Goal: Transaction & Acquisition: Obtain resource

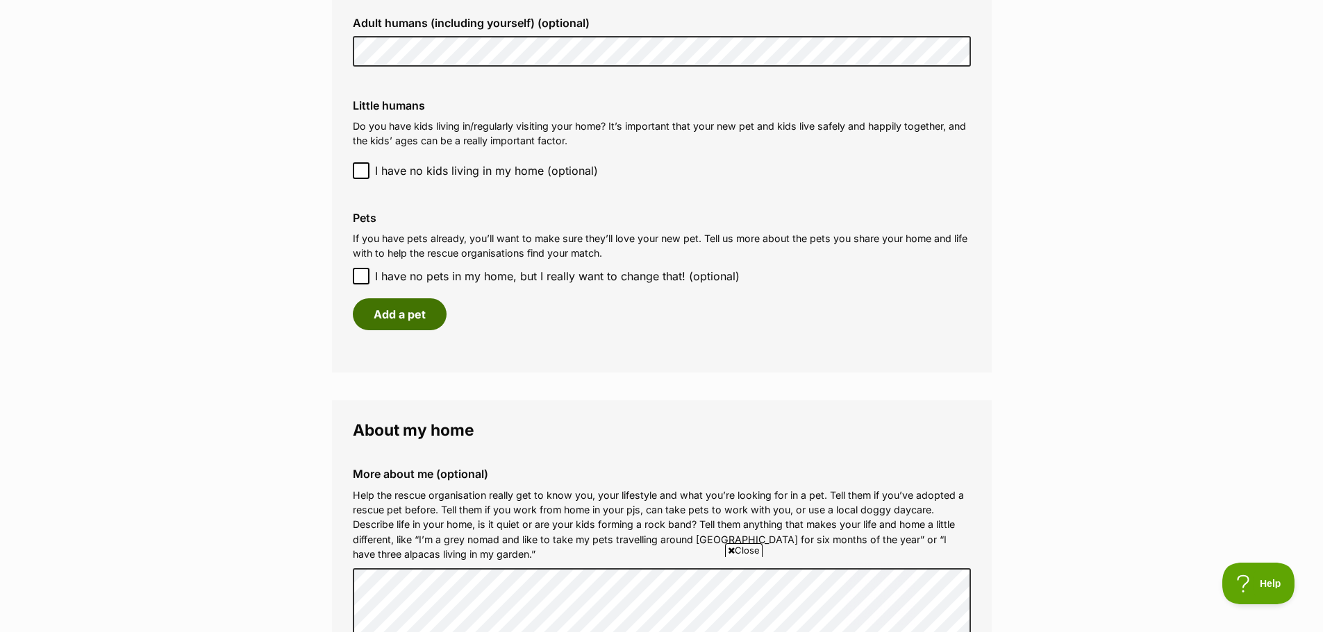
click at [404, 316] on button "Add a pet" at bounding box center [400, 315] width 94 height 32
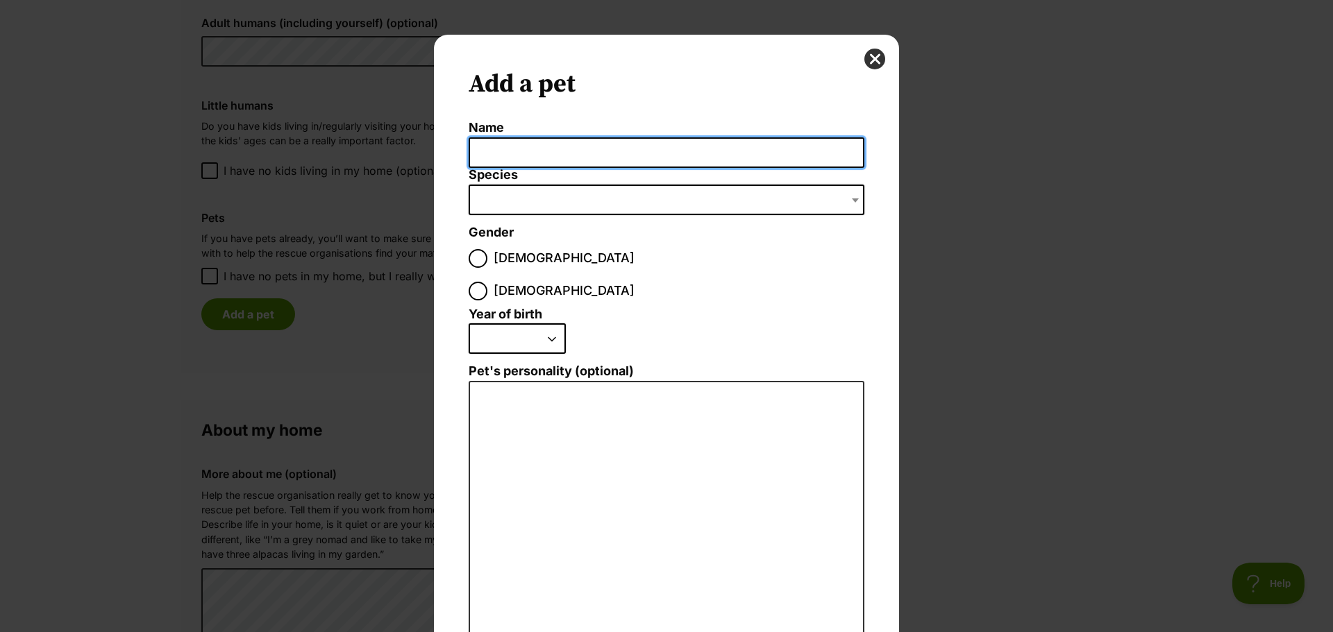
click at [510, 158] on input "Name" at bounding box center [667, 152] width 396 height 31
type input "Mojo"
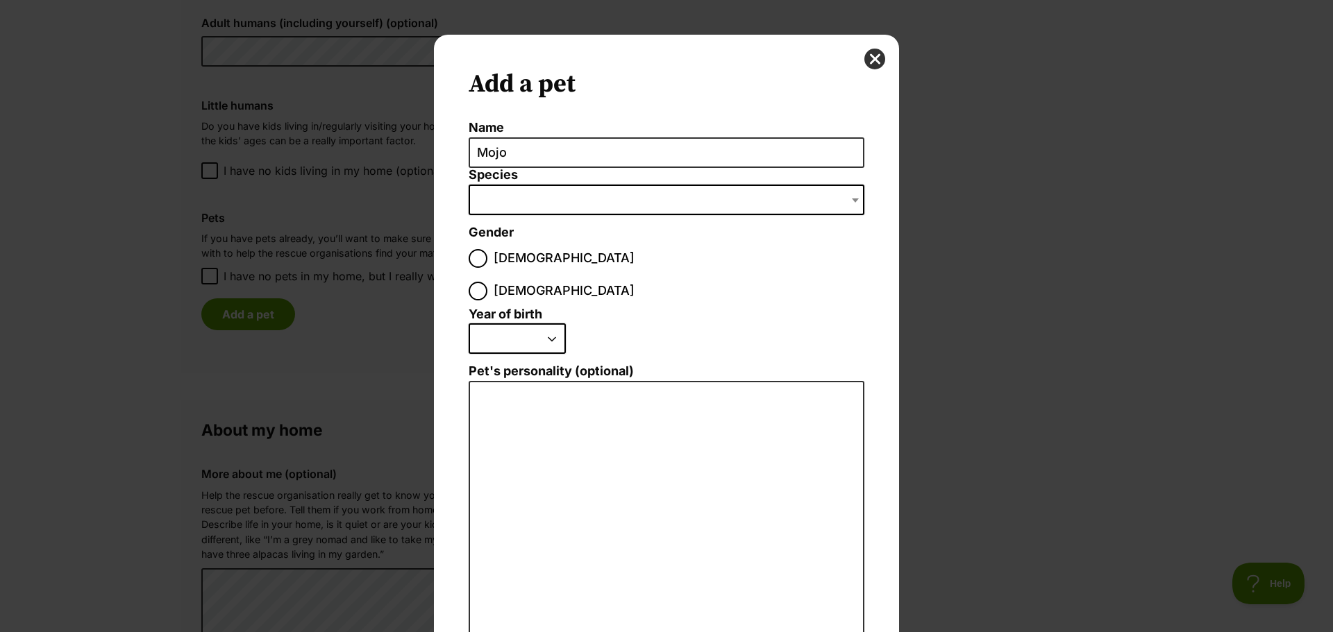
click at [519, 195] on span "Dialog Window - Close (Press escape to close)" at bounding box center [667, 200] width 396 height 31
type input "s"
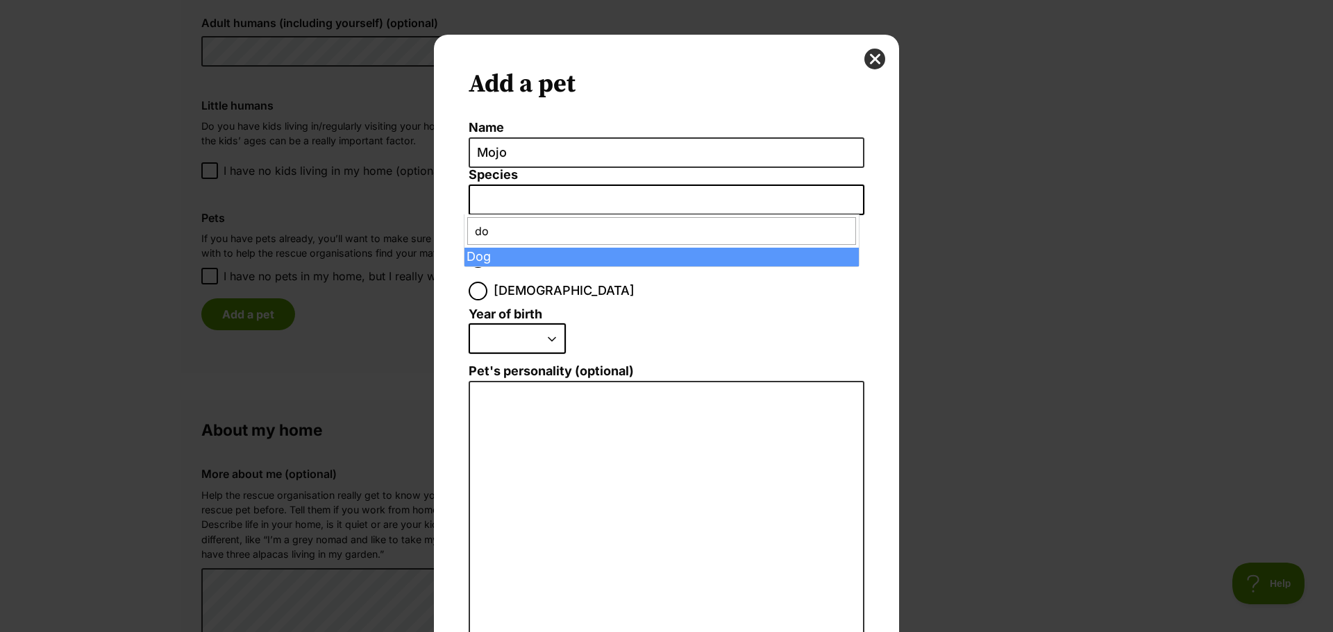
type input "do"
click at [492, 246] on span "do" at bounding box center [661, 231] width 394 height 33
select select "1"
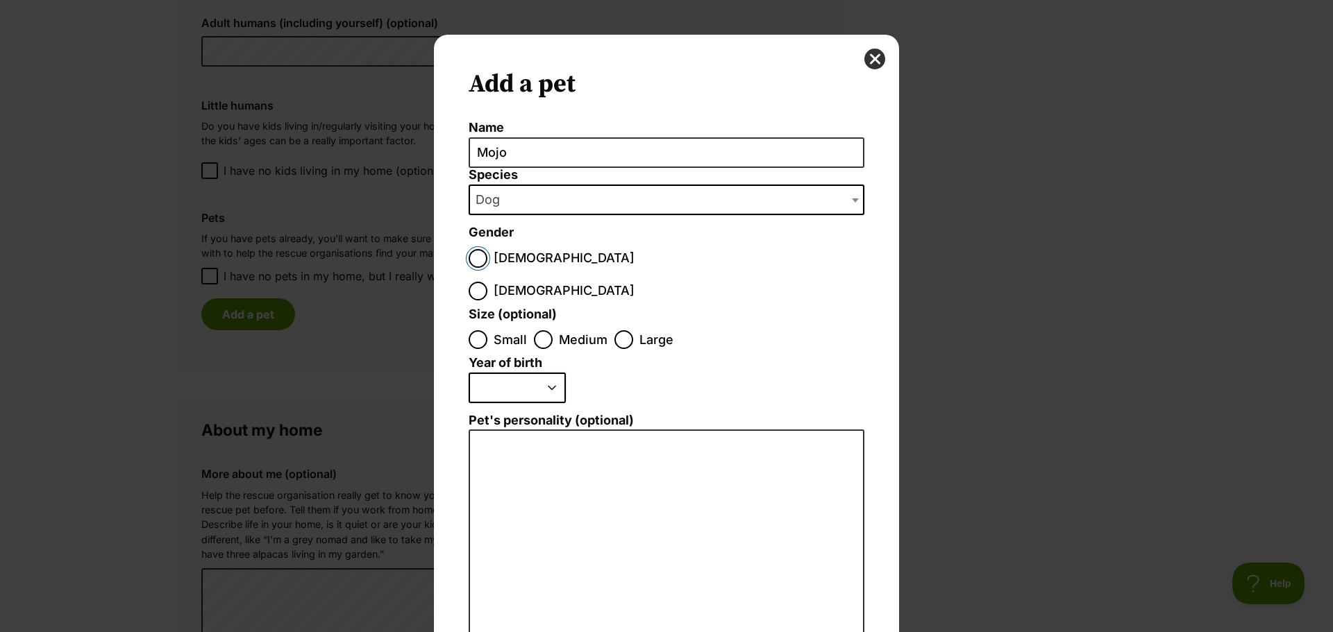
click at [474, 258] on input "[DEMOGRAPHIC_DATA]" at bounding box center [478, 258] width 19 height 19
radio input "true"
click at [535, 330] on input "Medium" at bounding box center [543, 339] width 19 height 19
radio input "true"
drag, startPoint x: 531, startPoint y: 362, endPoint x: 546, endPoint y: 351, distance: 18.8
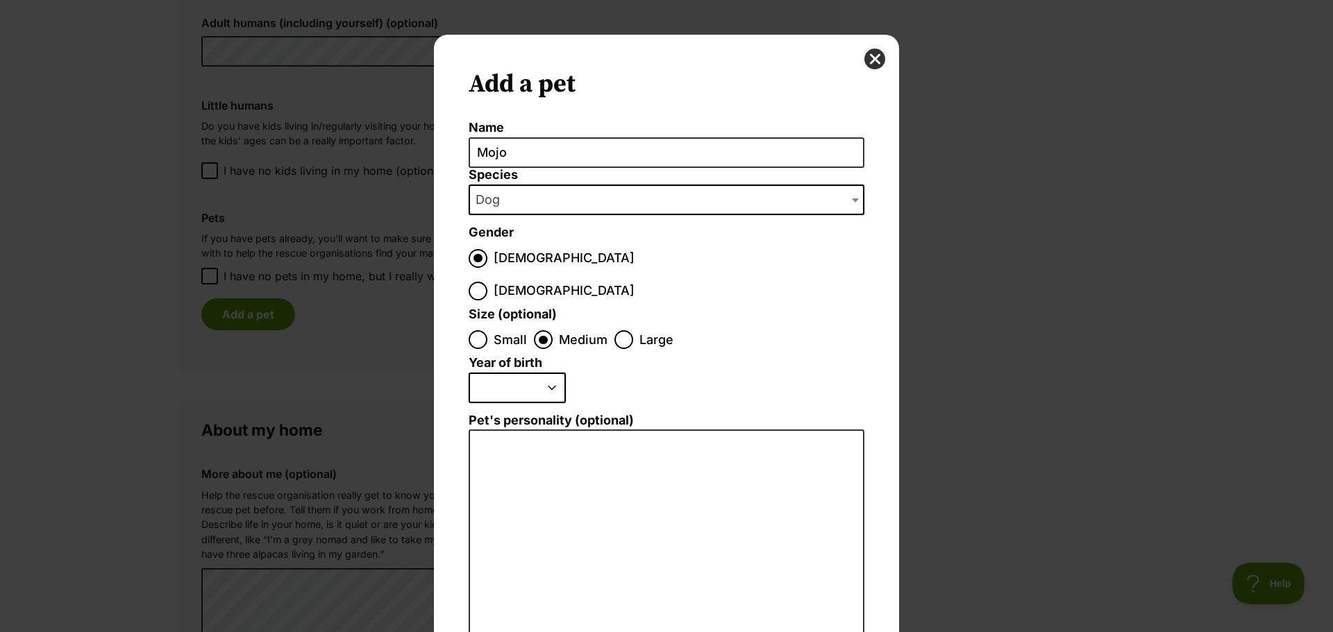
click at [532, 373] on select "2025 2024 2023 2022 2021 2020 2019 2018 2017 2016 2015 2014 2013 2012 2011 2010…" at bounding box center [517, 388] width 97 height 31
click at [546, 373] on select "2025 2024 2023 2022 2021 2020 2019 2018 2017 2016 2015 2014 2013 2012 2011 2010…" at bounding box center [517, 388] width 97 height 31
click at [548, 373] on select "2025 2024 2023 2022 2021 2020 2019 2018 2017 2016 2015 2014 2013 2012 2011 2010…" at bounding box center [517, 388] width 97 height 31
select select "2017"
click at [469, 373] on select "2025 2024 2023 2022 2021 2020 2019 2018 2017 2016 2015 2014 2013 2012 2011 2010…" at bounding box center [517, 388] width 97 height 31
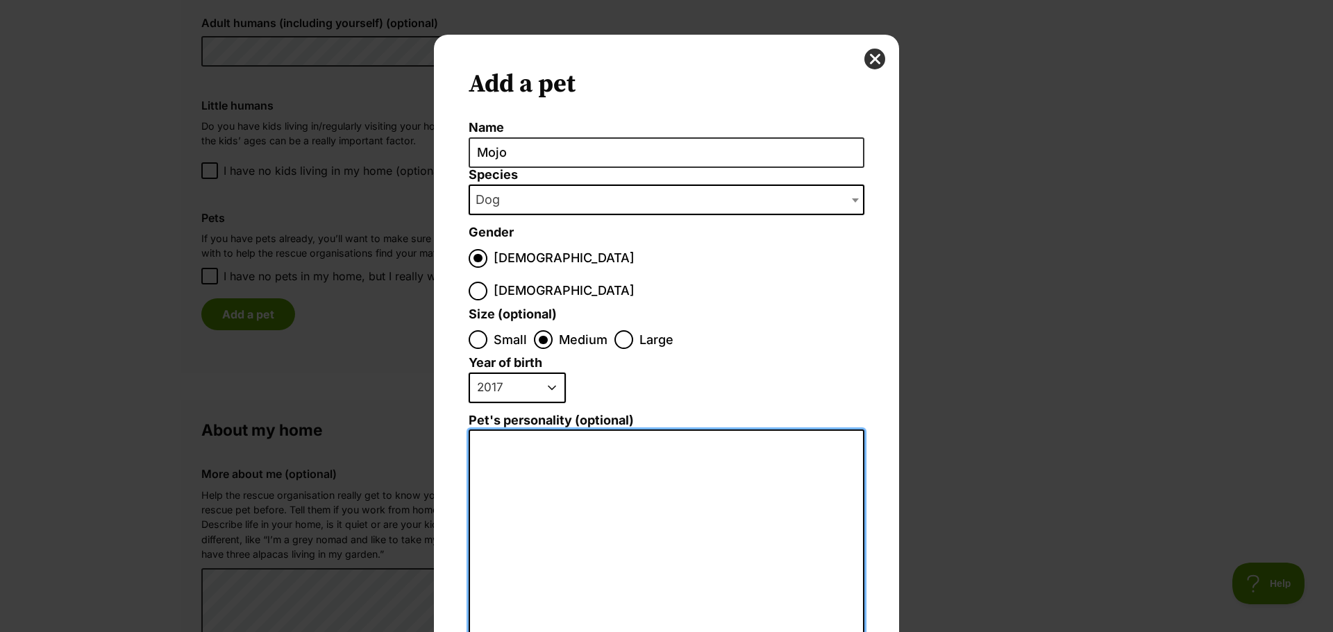
click at [527, 457] on textarea "Pet's personality (optional)" at bounding box center [667, 582] width 396 height 304
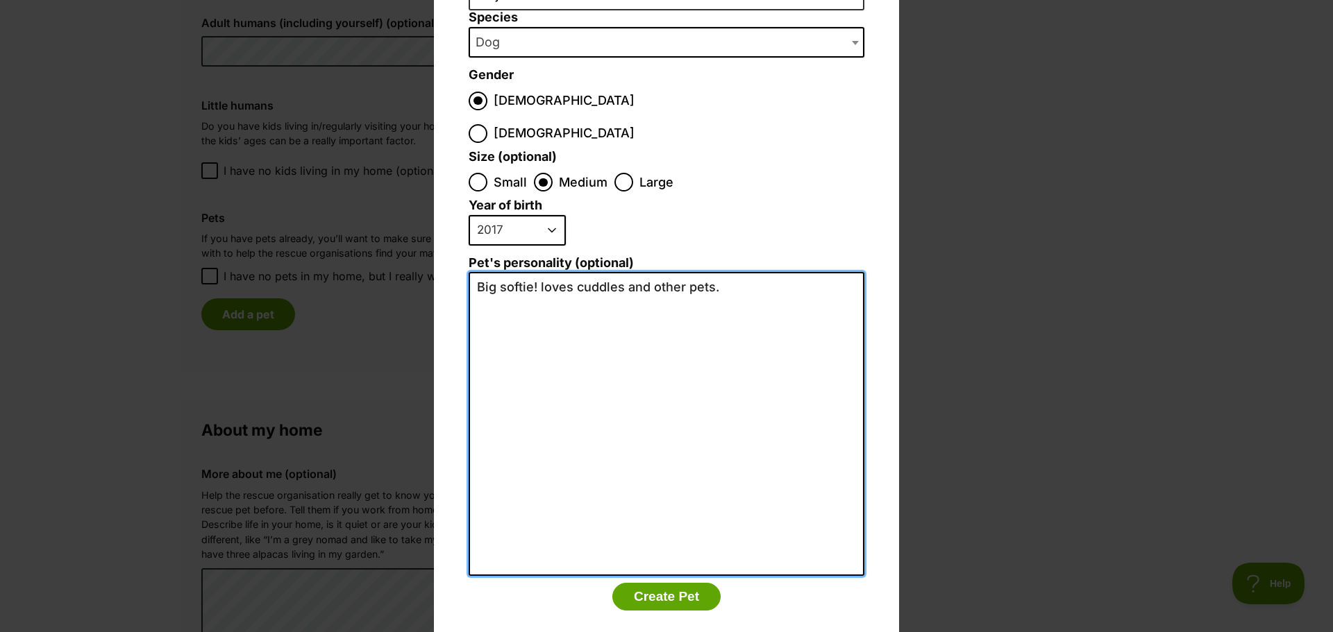
scroll to position [159, 0]
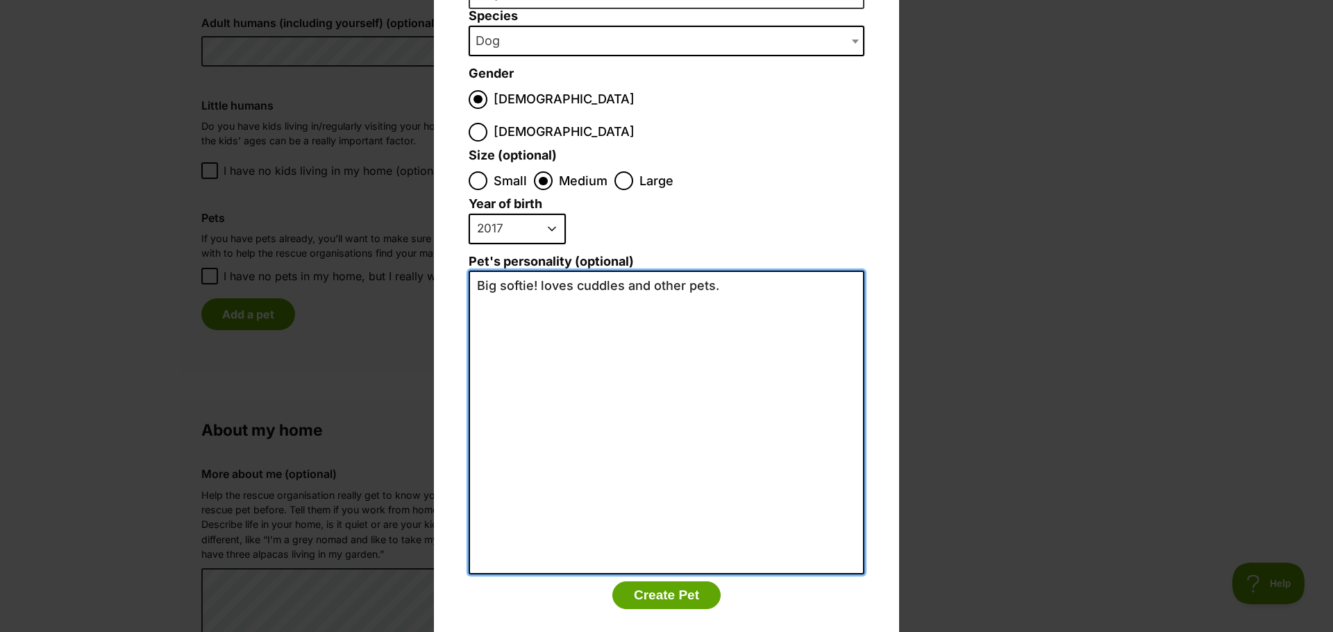
click at [650, 271] on textarea "Big softie! loves cuddles and other pets." at bounding box center [667, 423] width 396 height 304
type textarea "Big softie! loves cuddles and the company of other pets."
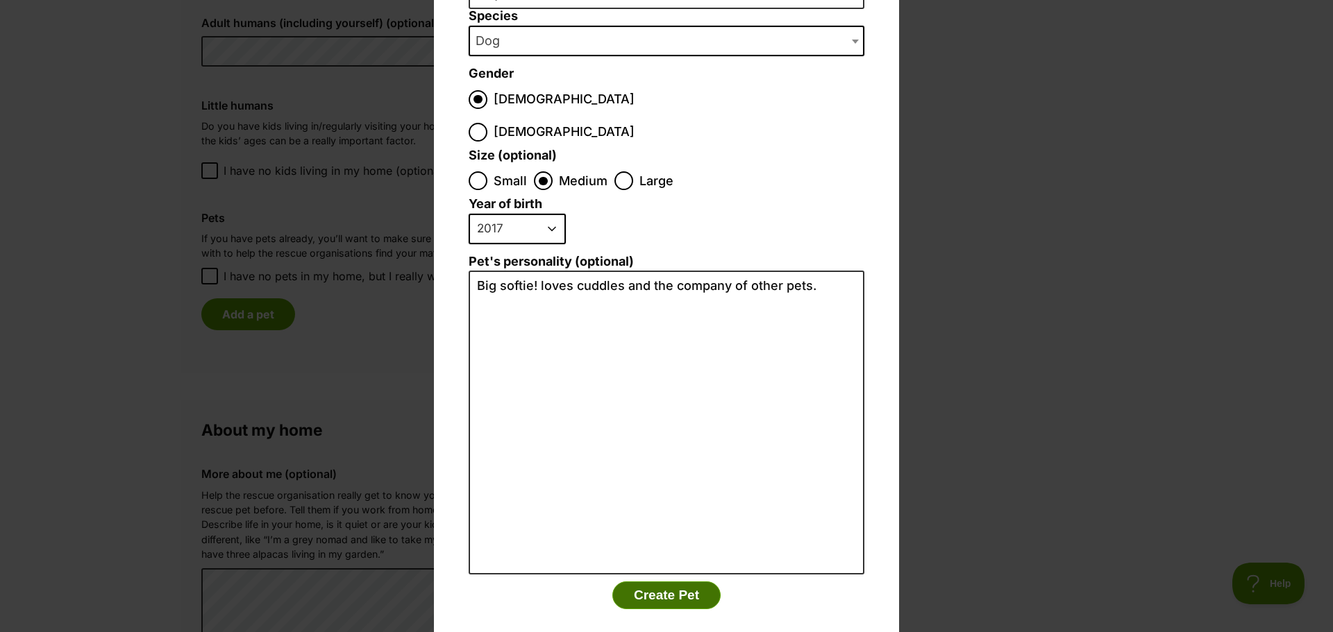
click at [667, 582] on button "Create Pet" at bounding box center [666, 596] width 108 height 28
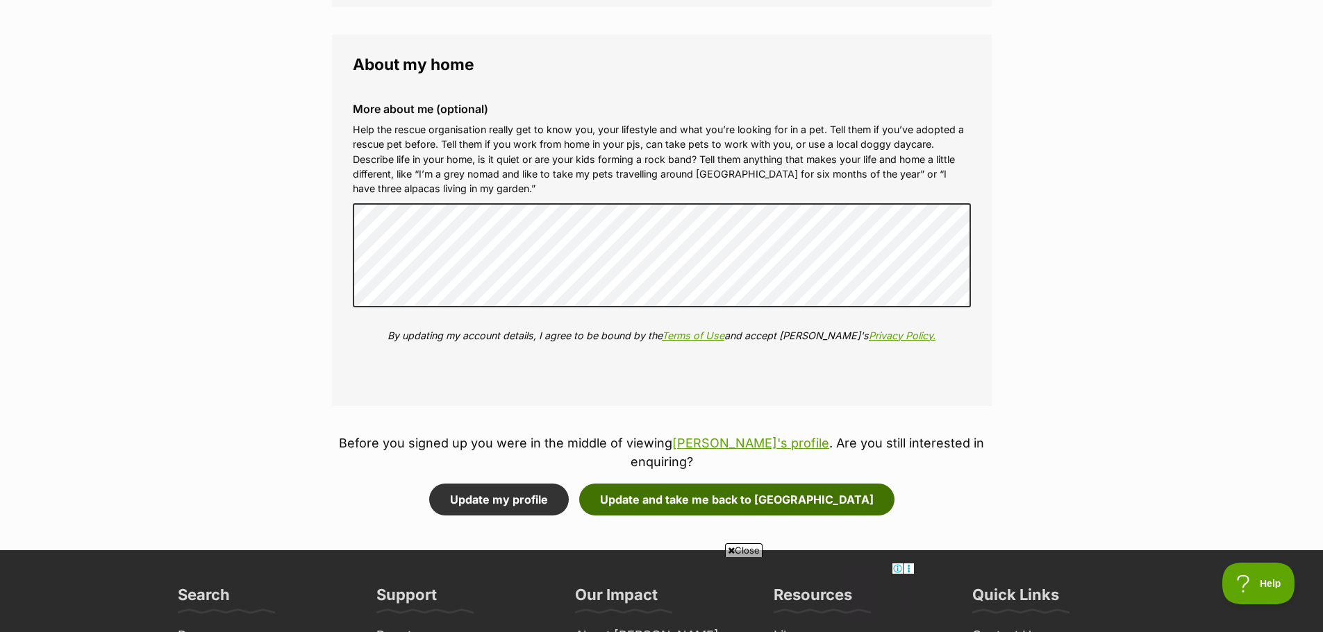
click at [741, 485] on button "Update and take me back to Waka" at bounding box center [736, 500] width 315 height 32
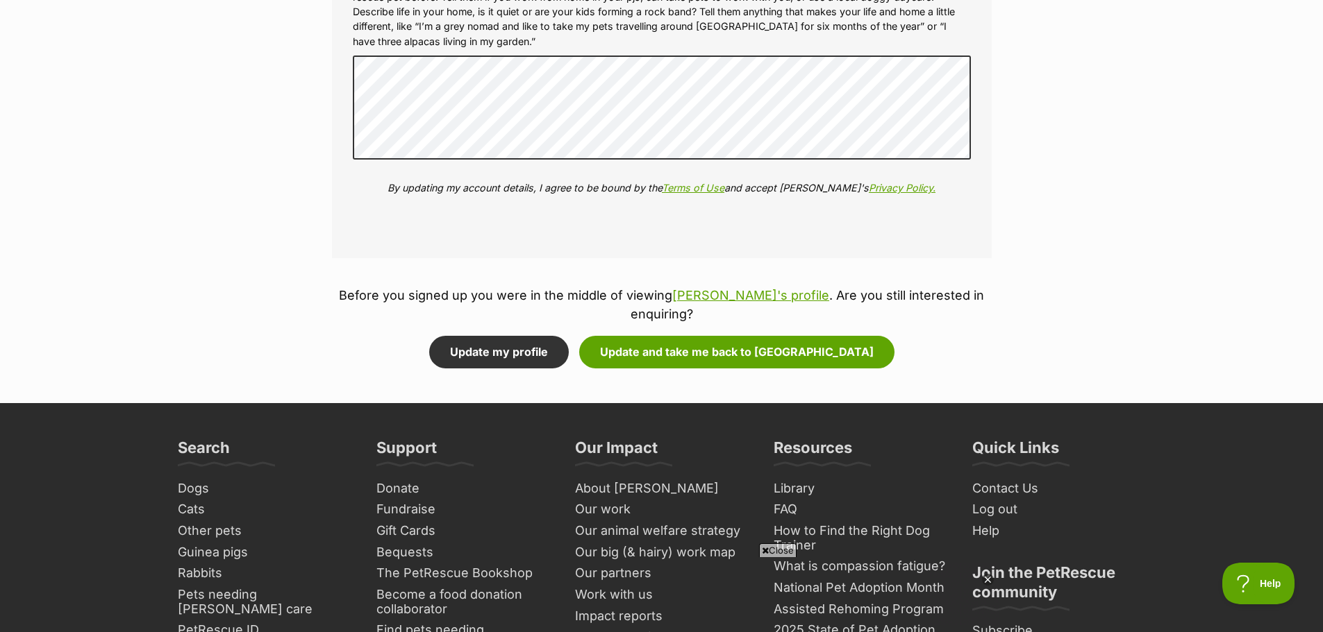
scroll to position [1805, 0]
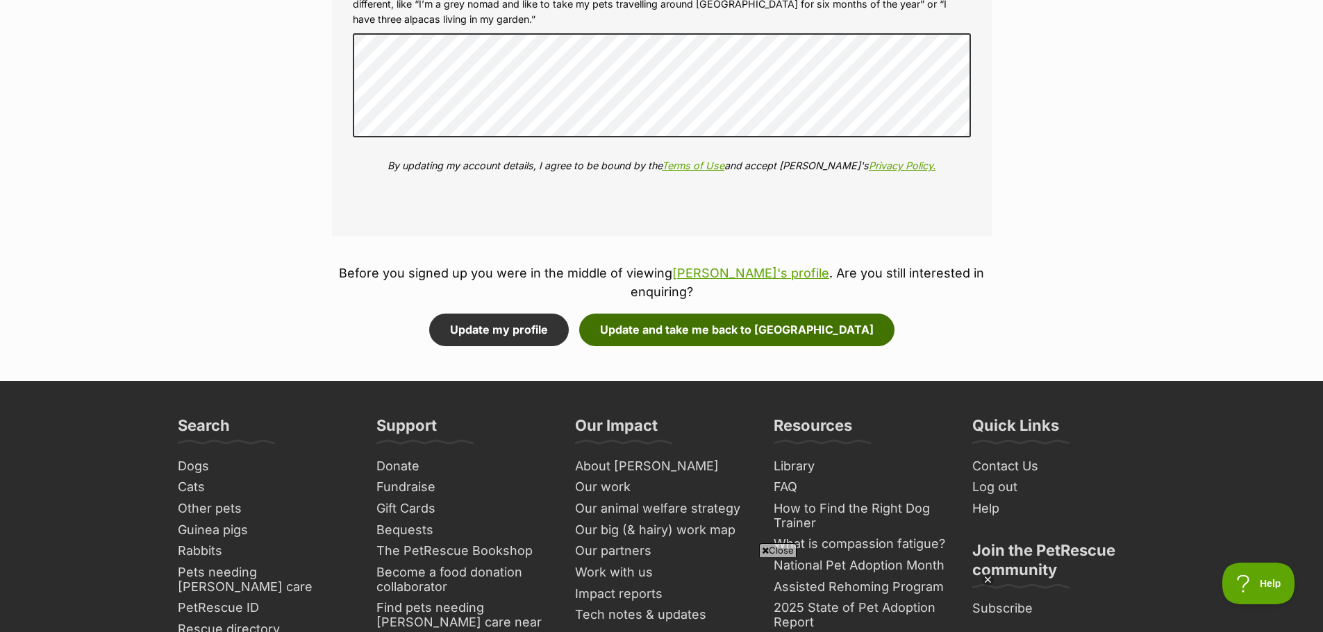
click at [697, 314] on button "Update and take me back to [GEOGRAPHIC_DATA]" at bounding box center [736, 330] width 315 height 32
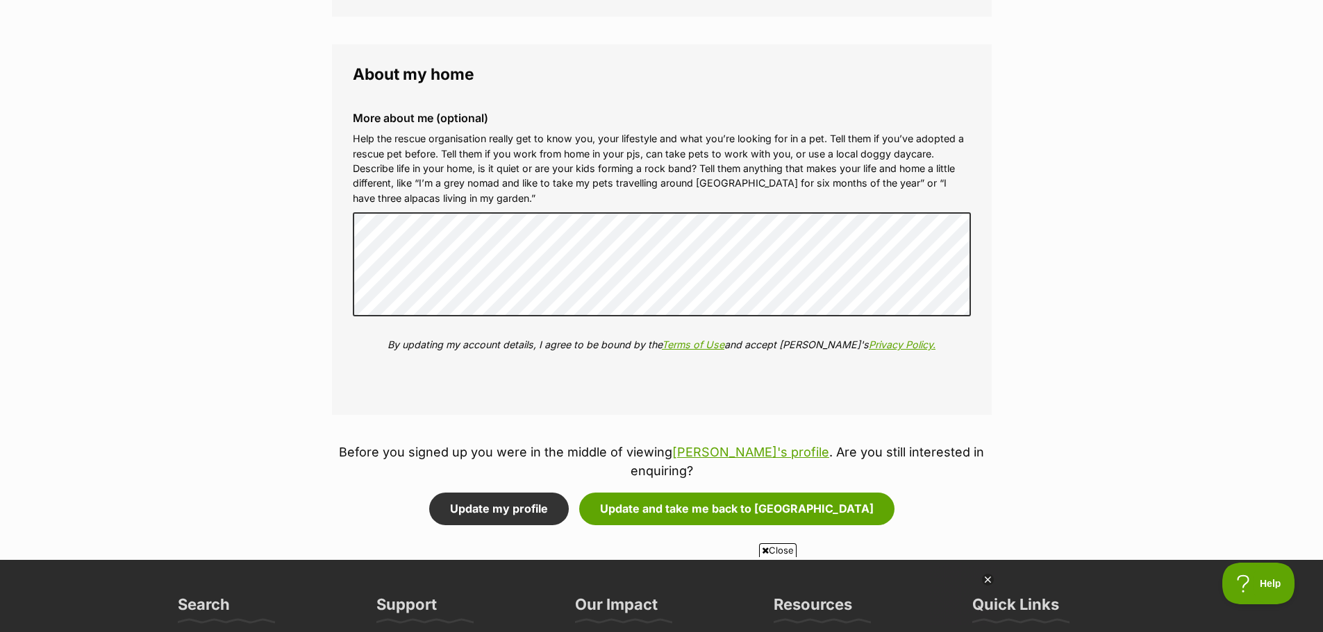
scroll to position [1666, 0]
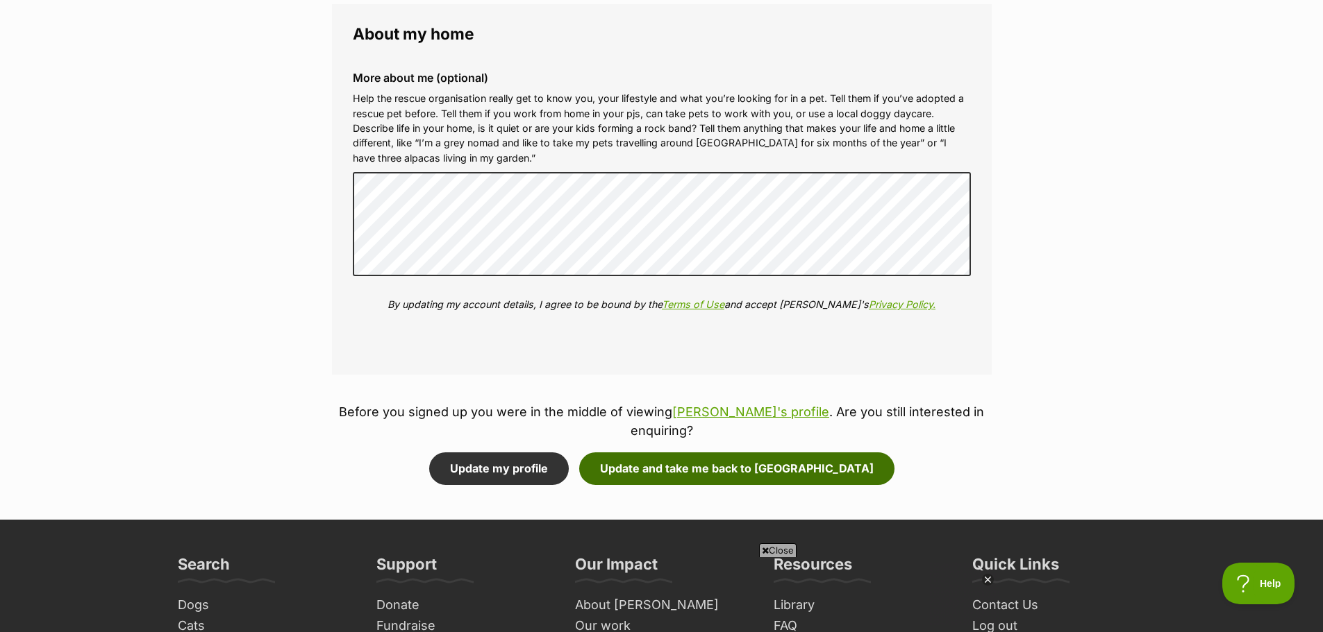
click at [712, 453] on button "Update and take me back to Waka" at bounding box center [736, 469] width 315 height 32
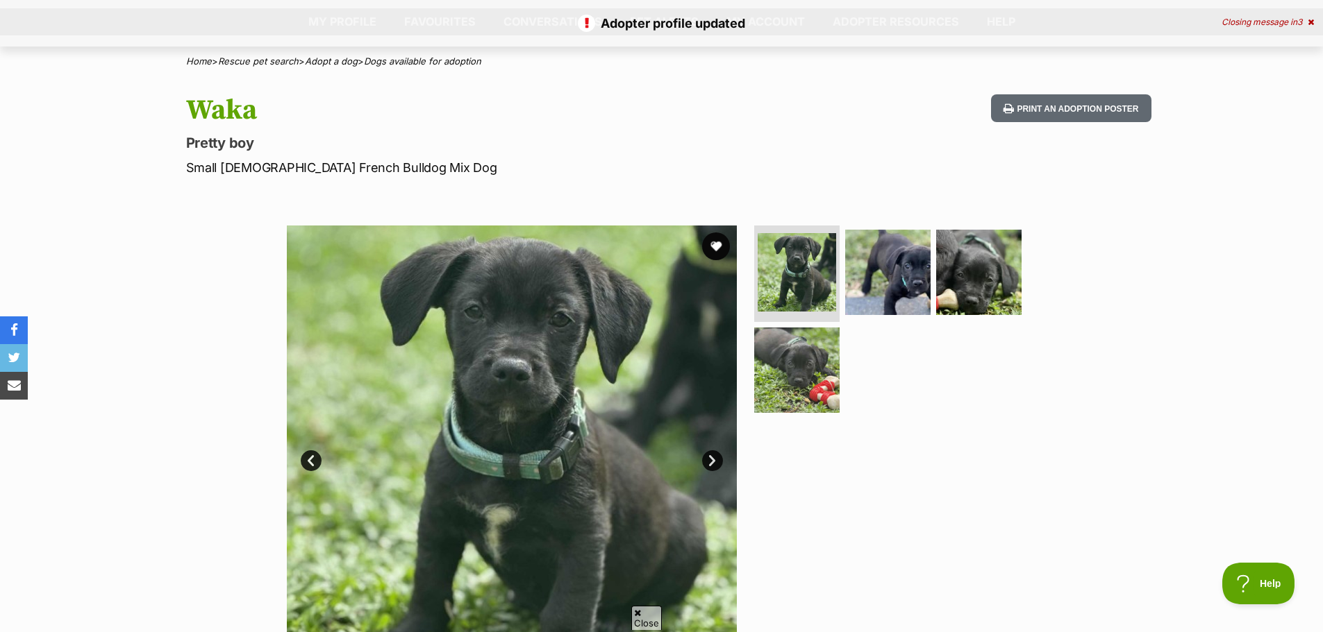
scroll to position [139, 0]
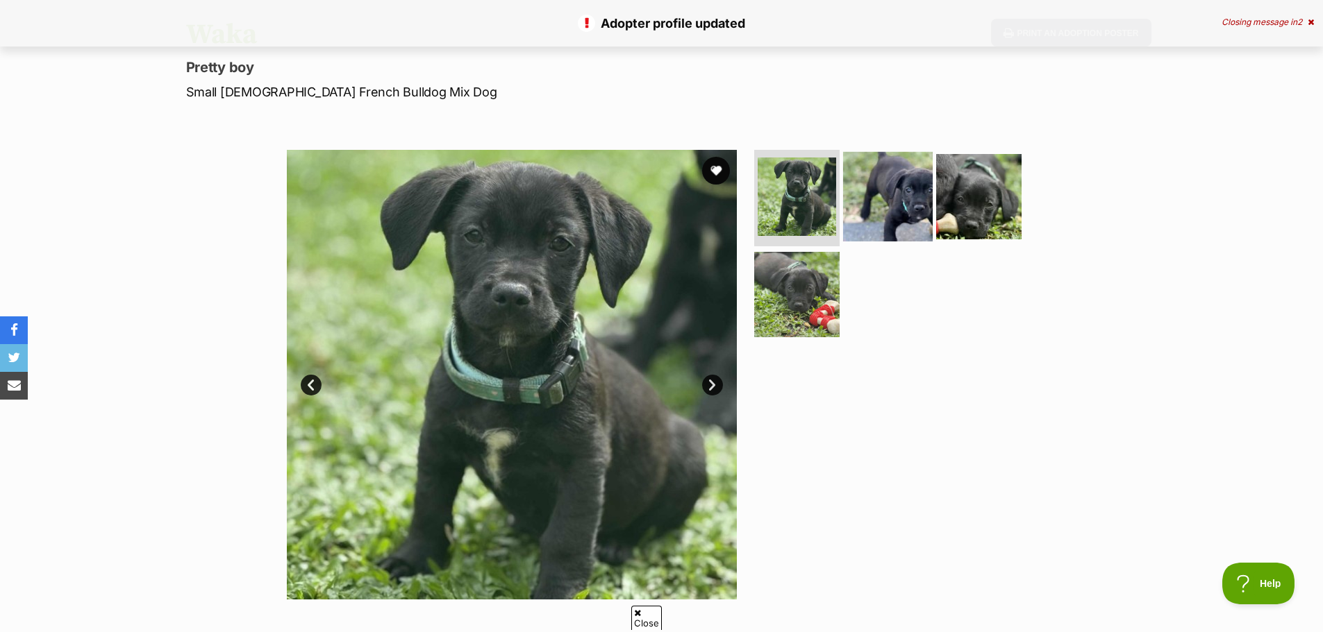
click at [894, 206] on img at bounding box center [888, 196] width 90 height 90
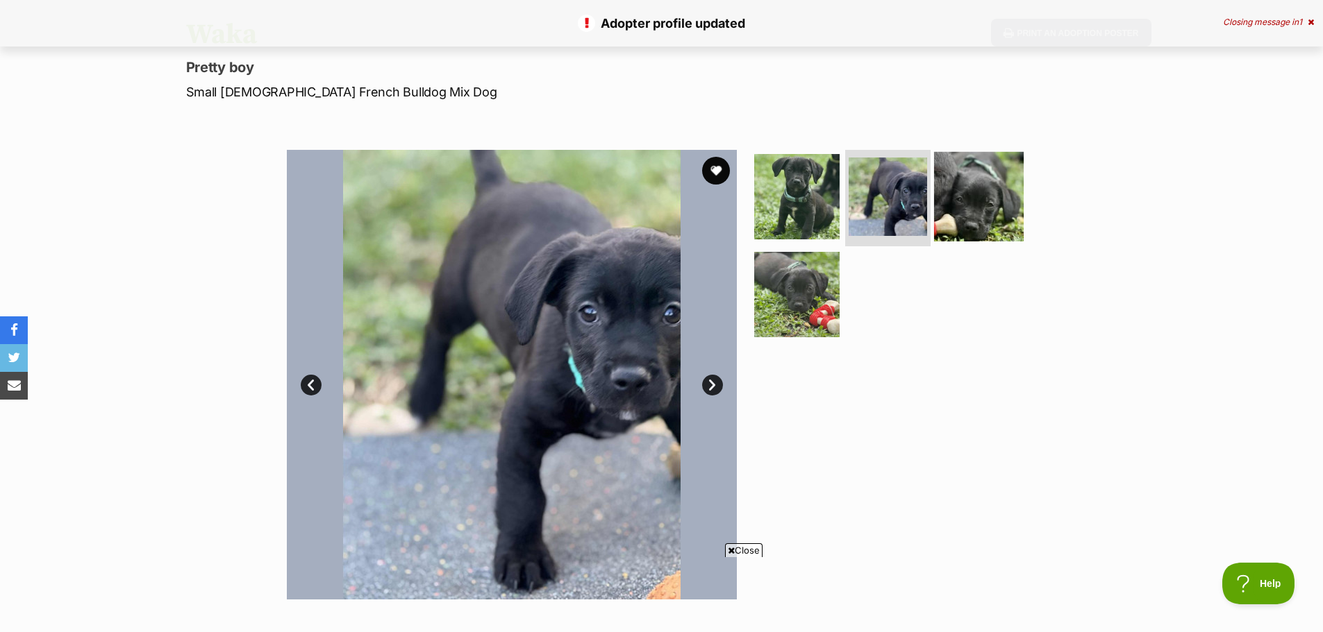
scroll to position [0, 0]
click at [934, 206] on img at bounding box center [979, 196] width 90 height 90
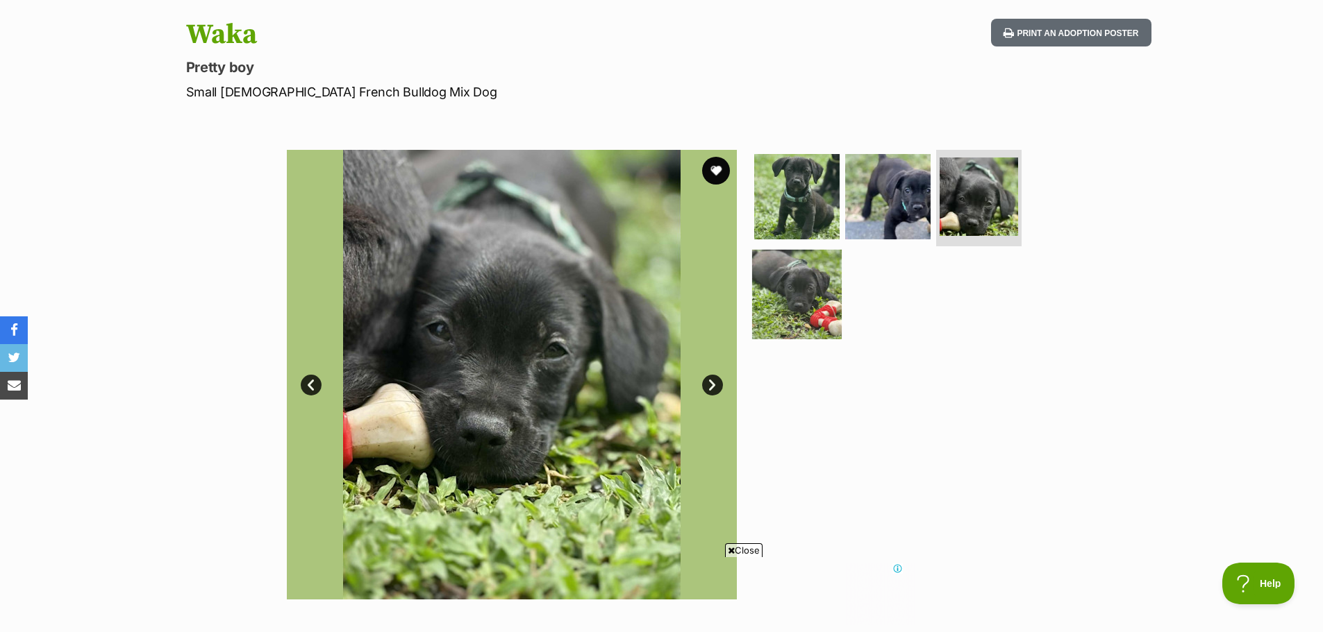
click at [812, 299] on img at bounding box center [797, 295] width 90 height 90
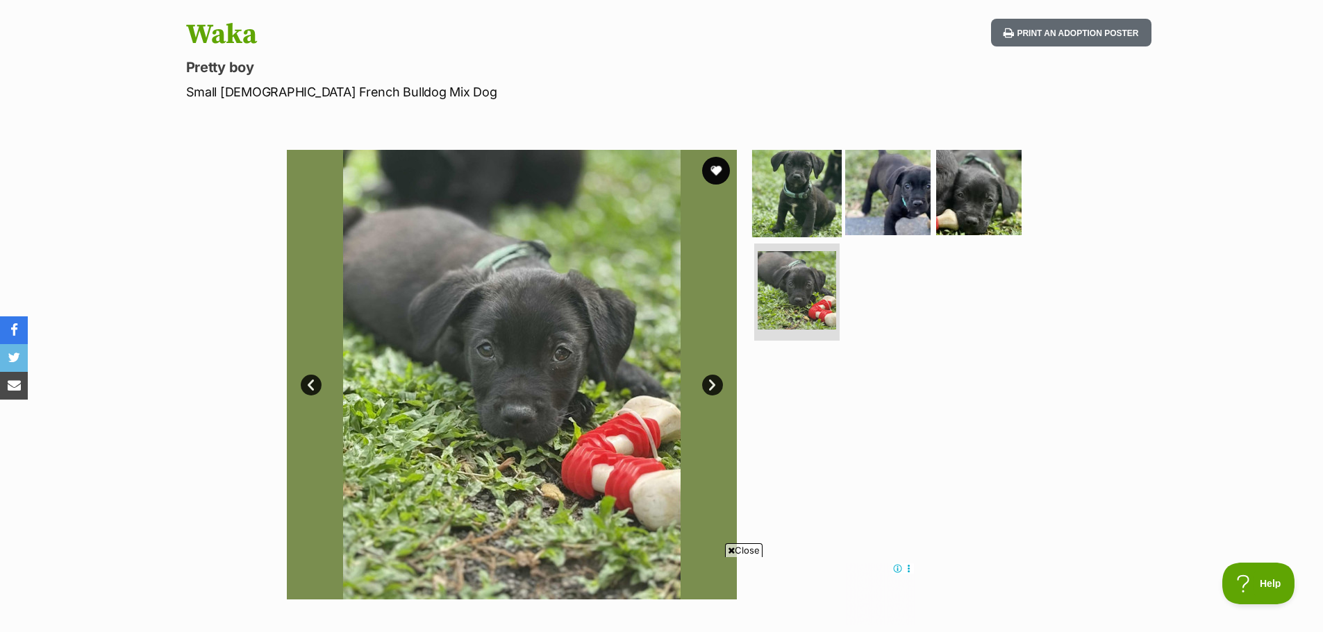
click at [805, 218] on img at bounding box center [797, 192] width 90 height 90
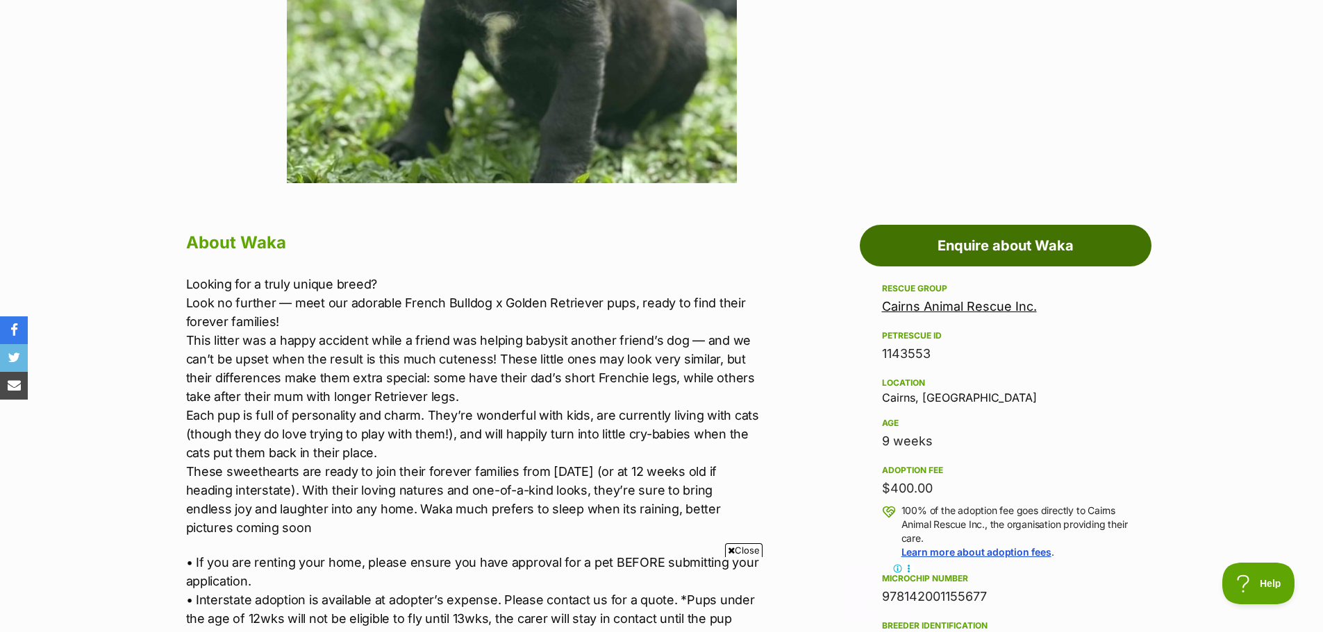
drag, startPoint x: 907, startPoint y: 251, endPoint x: 934, endPoint y: 280, distance: 39.3
click at [907, 251] on link "Enquire about Waka" at bounding box center [1005, 246] width 292 height 42
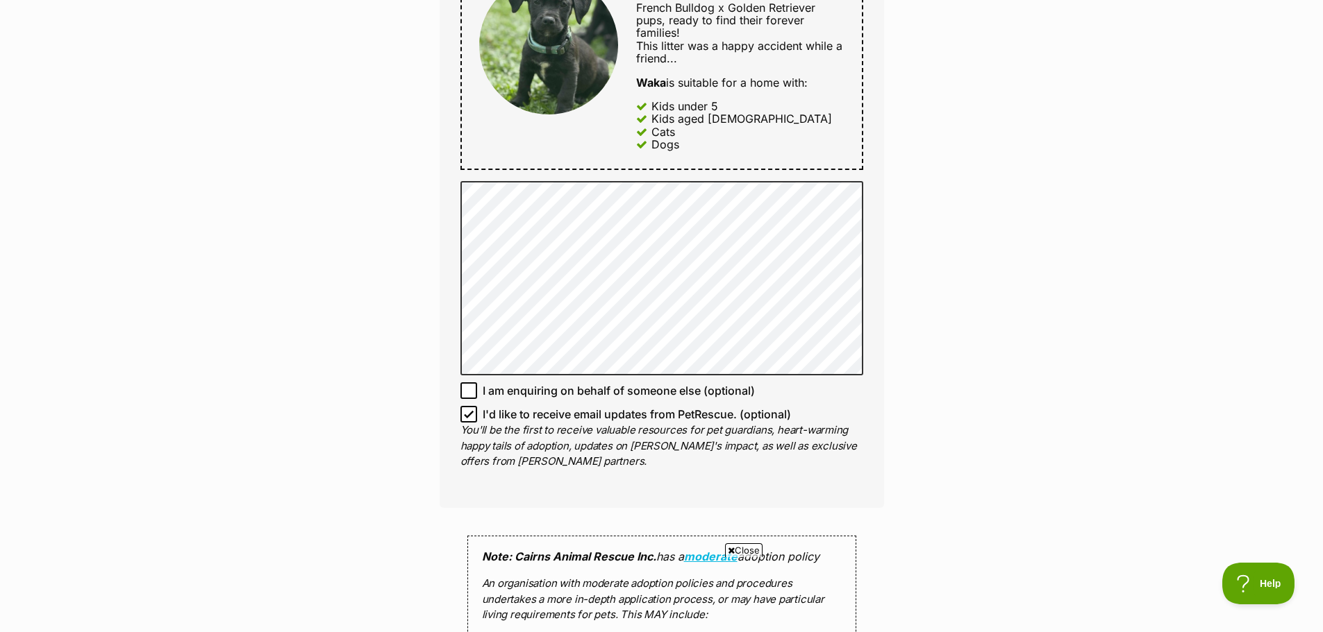
scroll to position [764, 0]
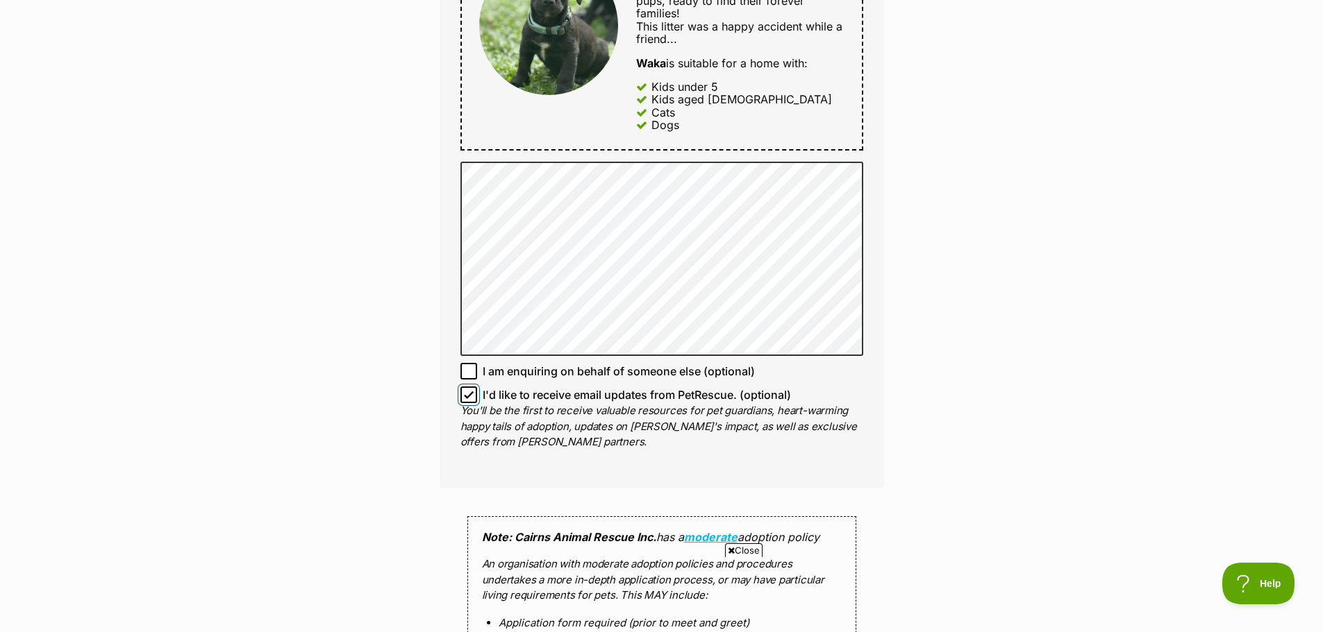
click at [462, 390] on input "I'd like to receive email updates from PetRescue. (optional)" at bounding box center [468, 395] width 17 height 17
checkbox input "false"
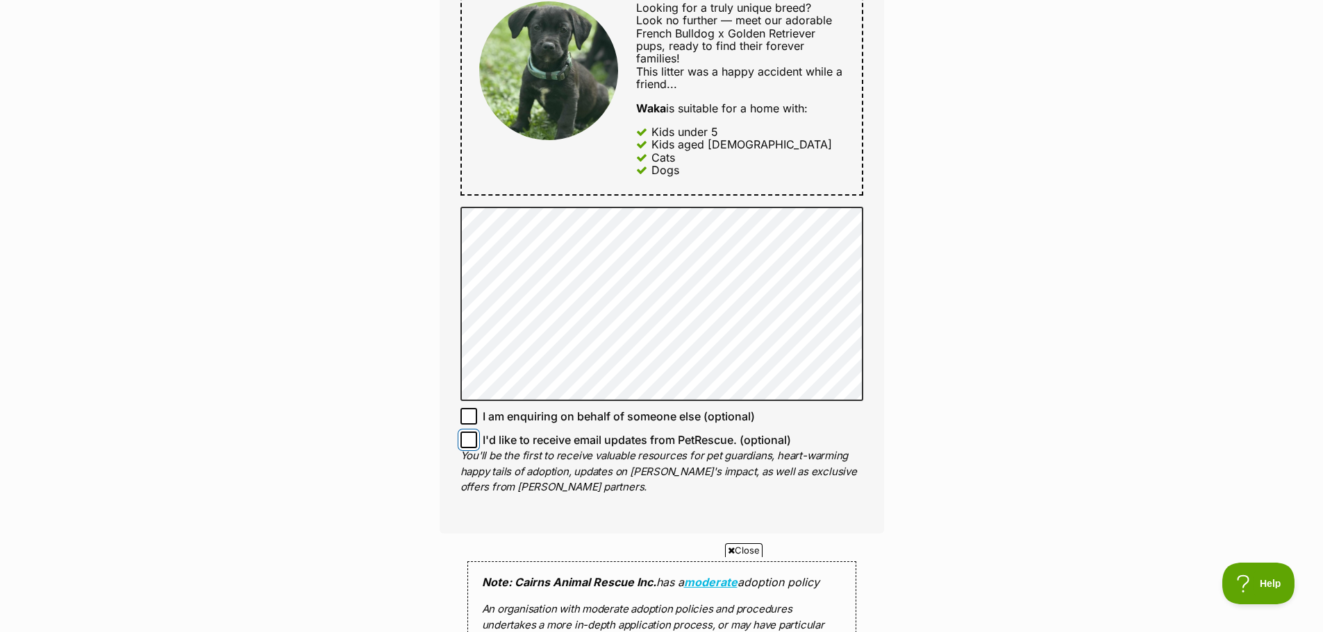
scroll to position [694, 0]
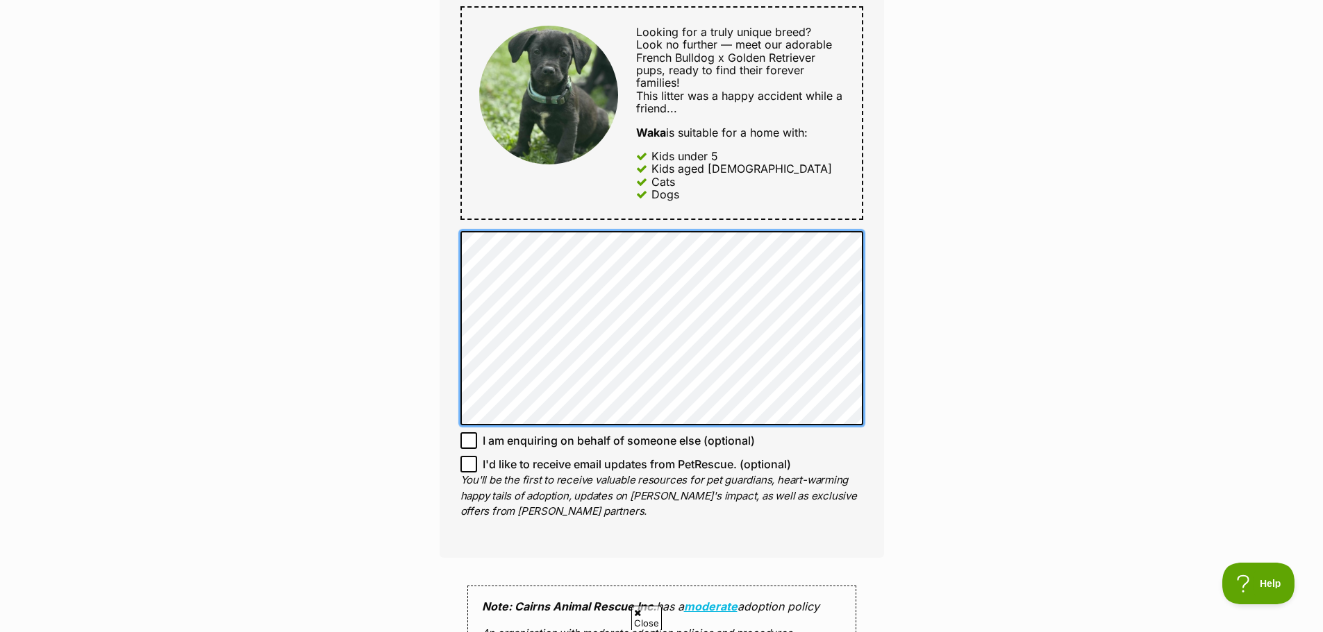
click at [483, 217] on div "Full name Angela Email We require this to be able to send you communications re…" at bounding box center [661, 98] width 444 height 921
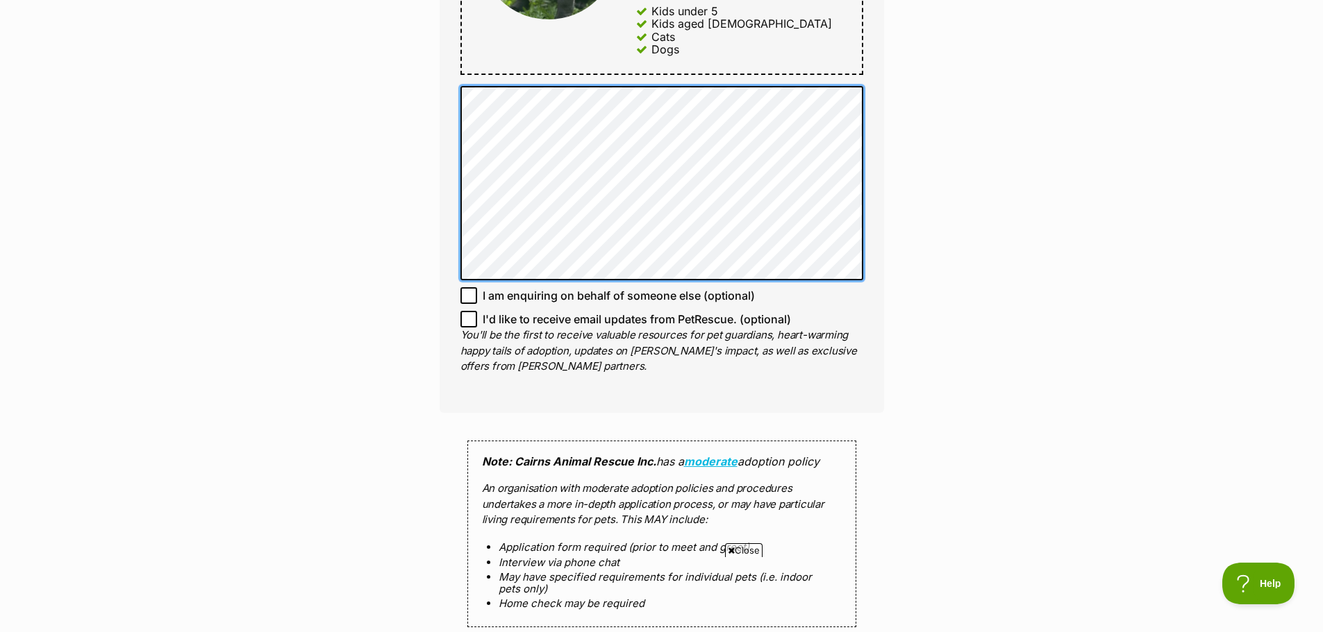
scroll to position [1041, 0]
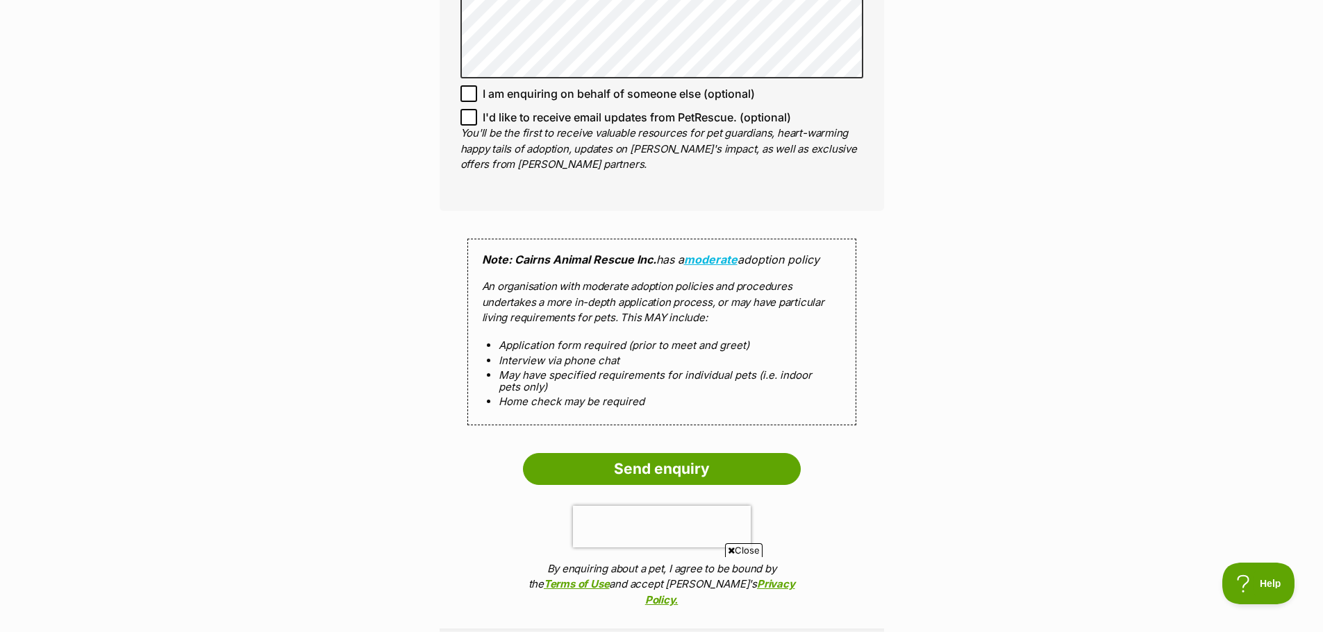
drag, startPoint x: 623, startPoint y: 472, endPoint x: 1205, endPoint y: 419, distance: 584.9
click at [623, 472] on input "Send enquiry" at bounding box center [662, 469] width 278 height 32
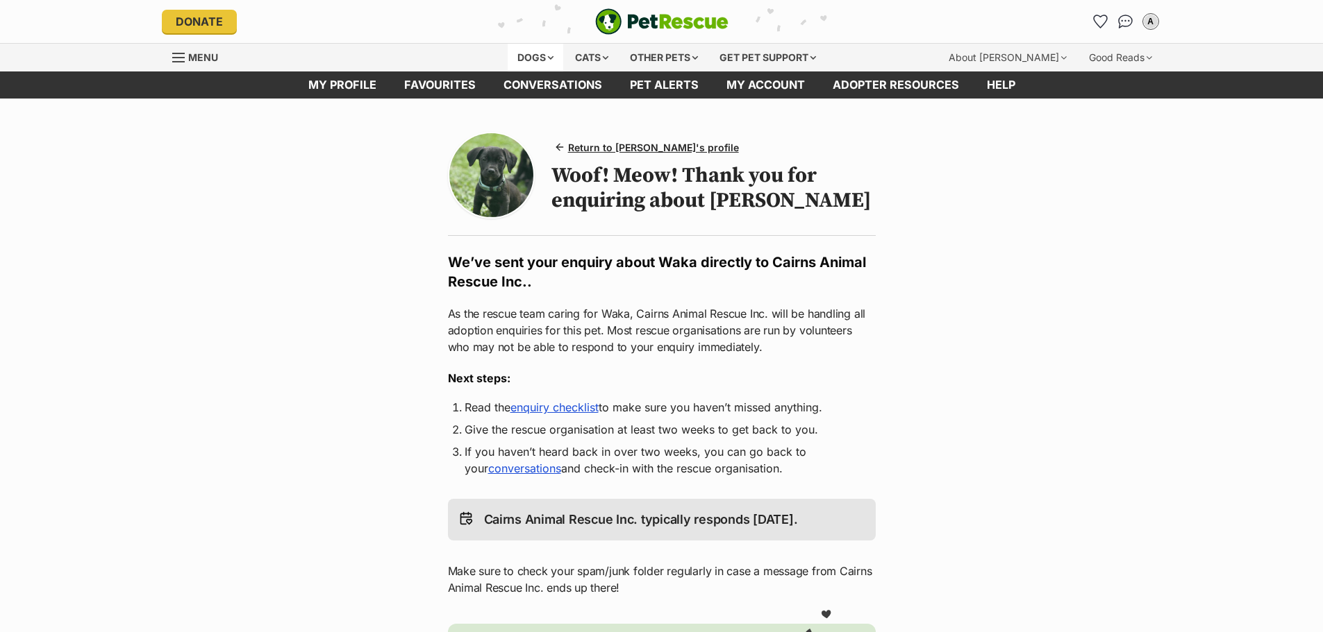
click at [521, 59] on div "Dogs" at bounding box center [536, 58] width 56 height 28
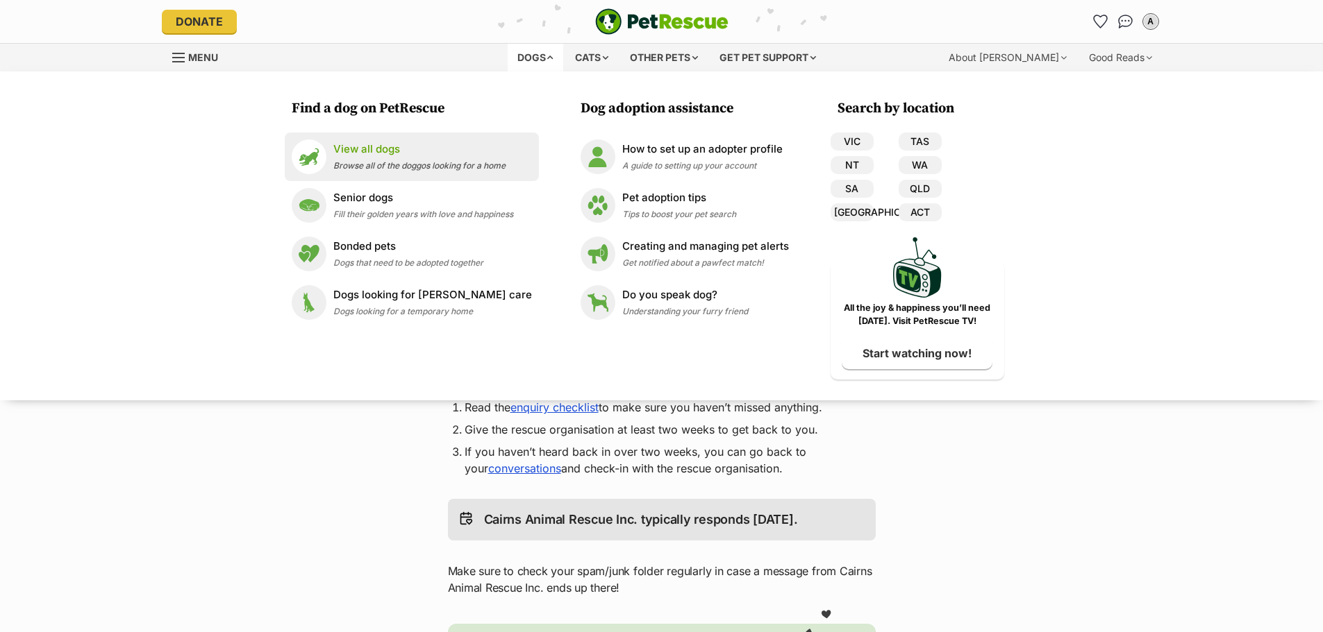
click at [389, 150] on p "View all dogs" at bounding box center [419, 150] width 172 height 16
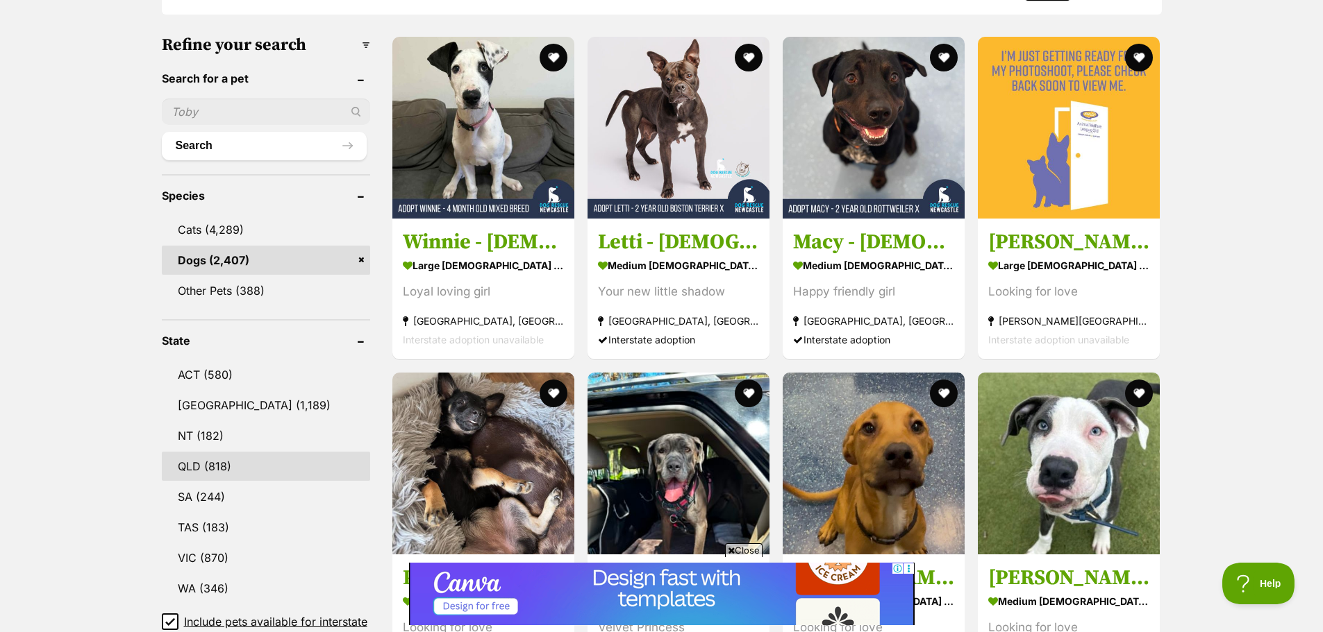
click at [196, 460] on link "QLD (818)" at bounding box center [266, 466] width 208 height 29
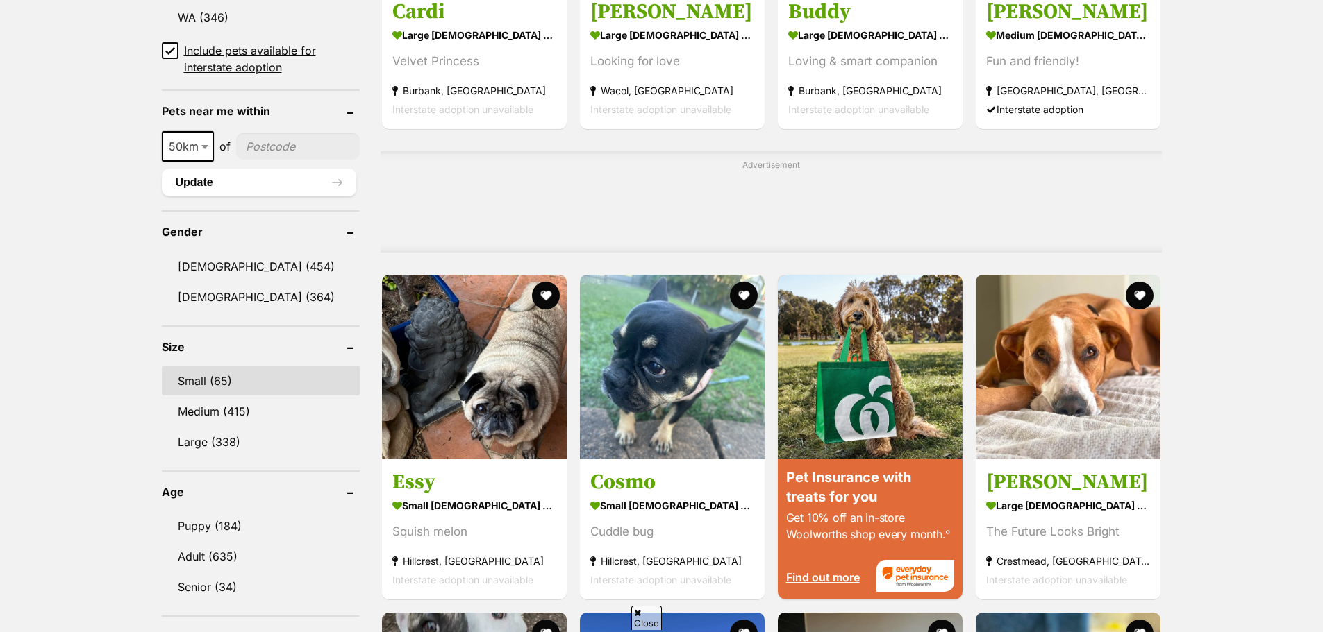
click at [199, 381] on link "Small (65)" at bounding box center [261, 381] width 198 height 29
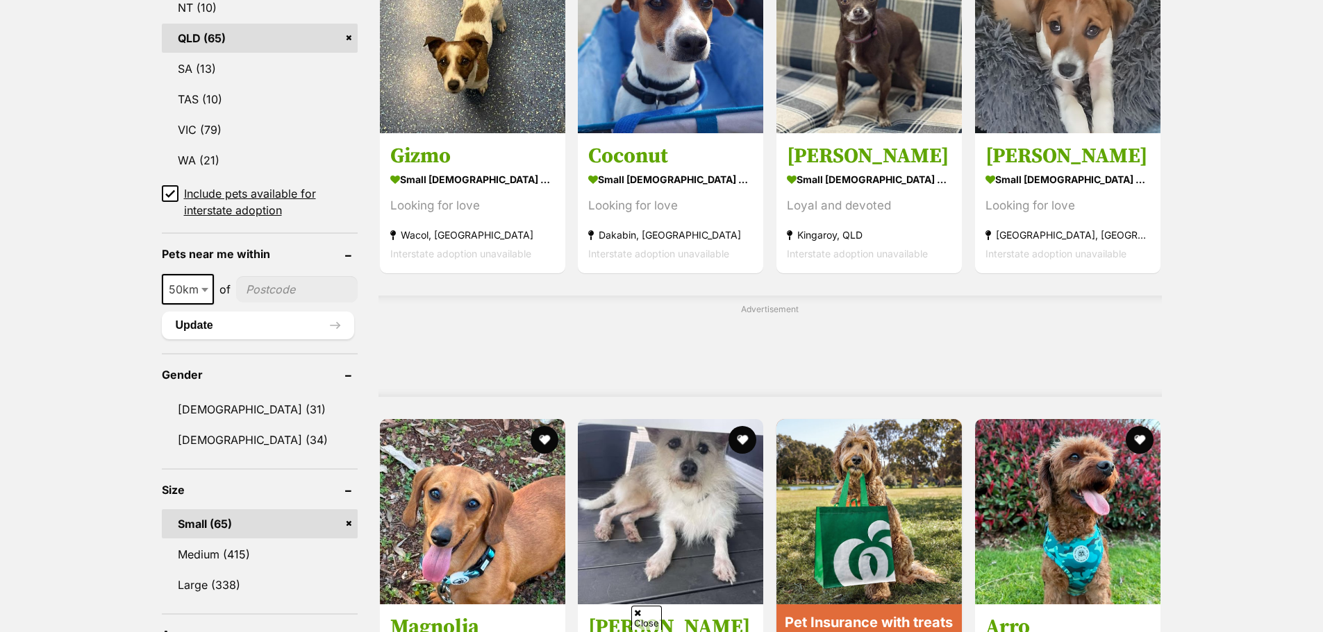
click at [195, 280] on span "50km" at bounding box center [187, 289] width 49 height 19
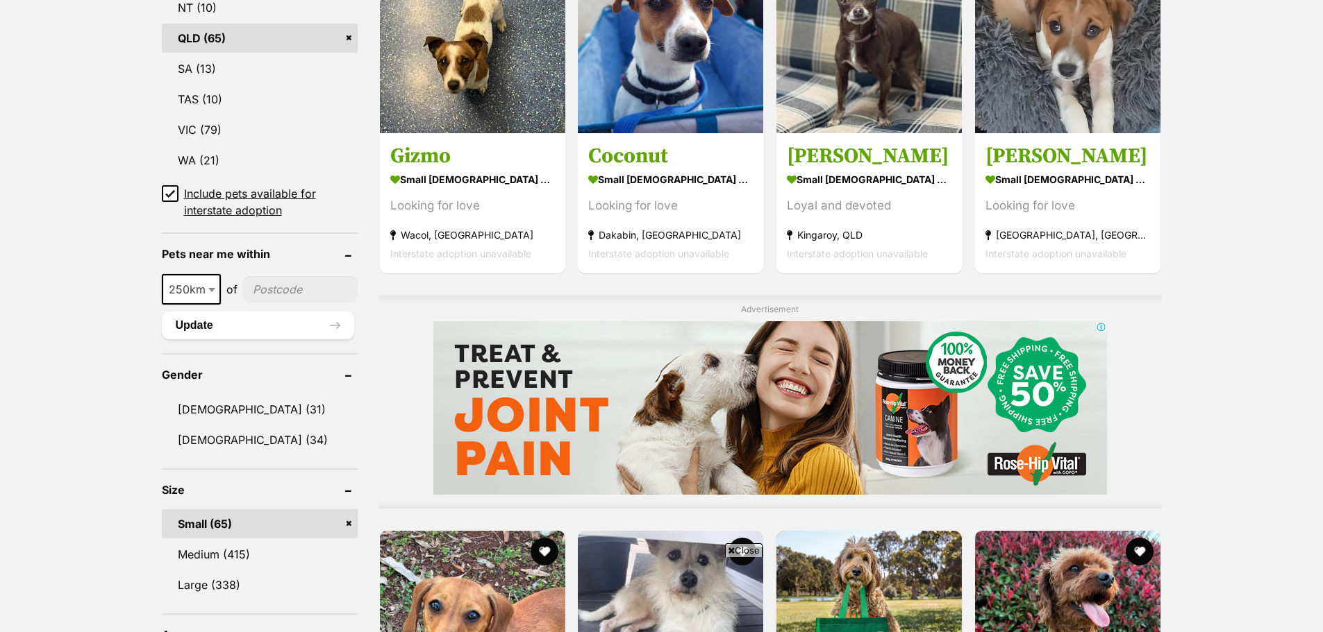
select select "250"
click at [261, 292] on input"] "postcode" at bounding box center [300, 289] width 115 height 26
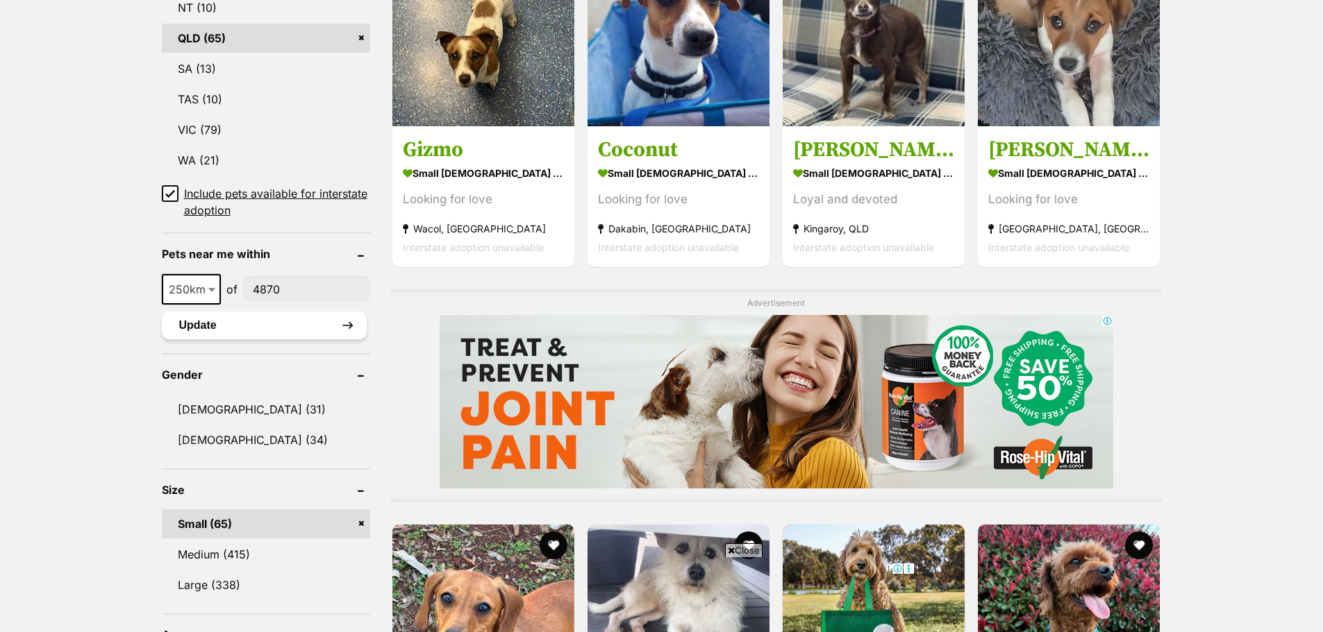
type input"] "4870"
click at [186, 318] on button "Update" at bounding box center [264, 326] width 205 height 28
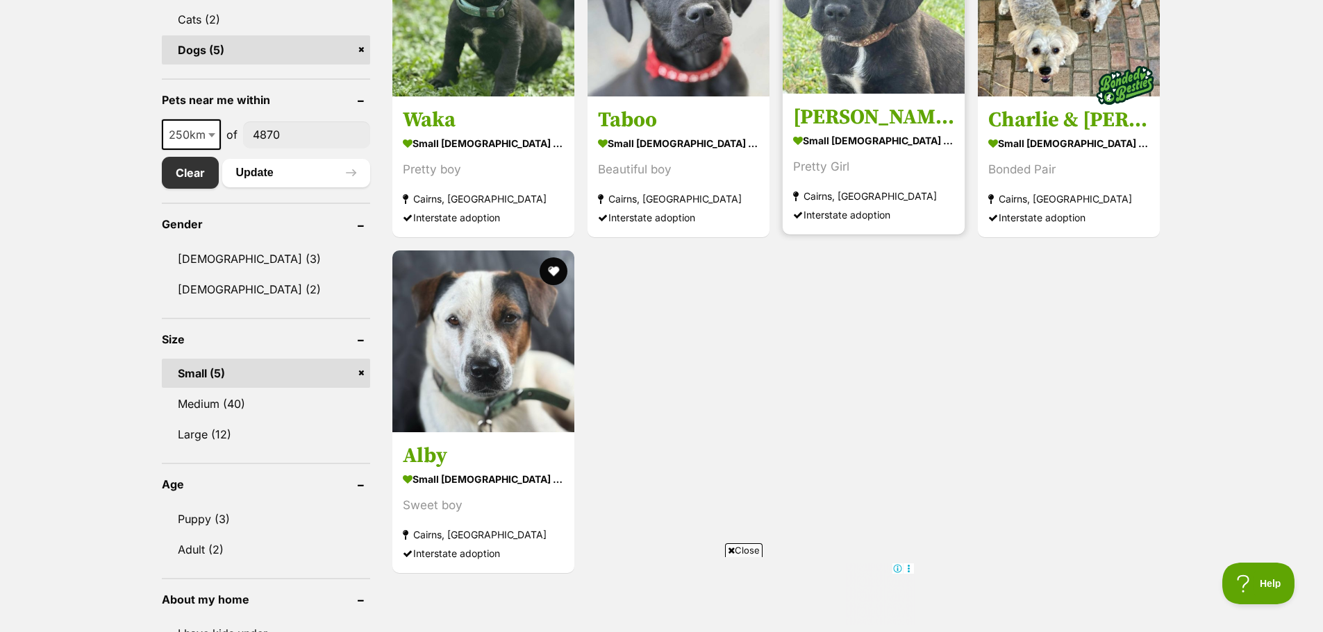
scroll to position [486, 0]
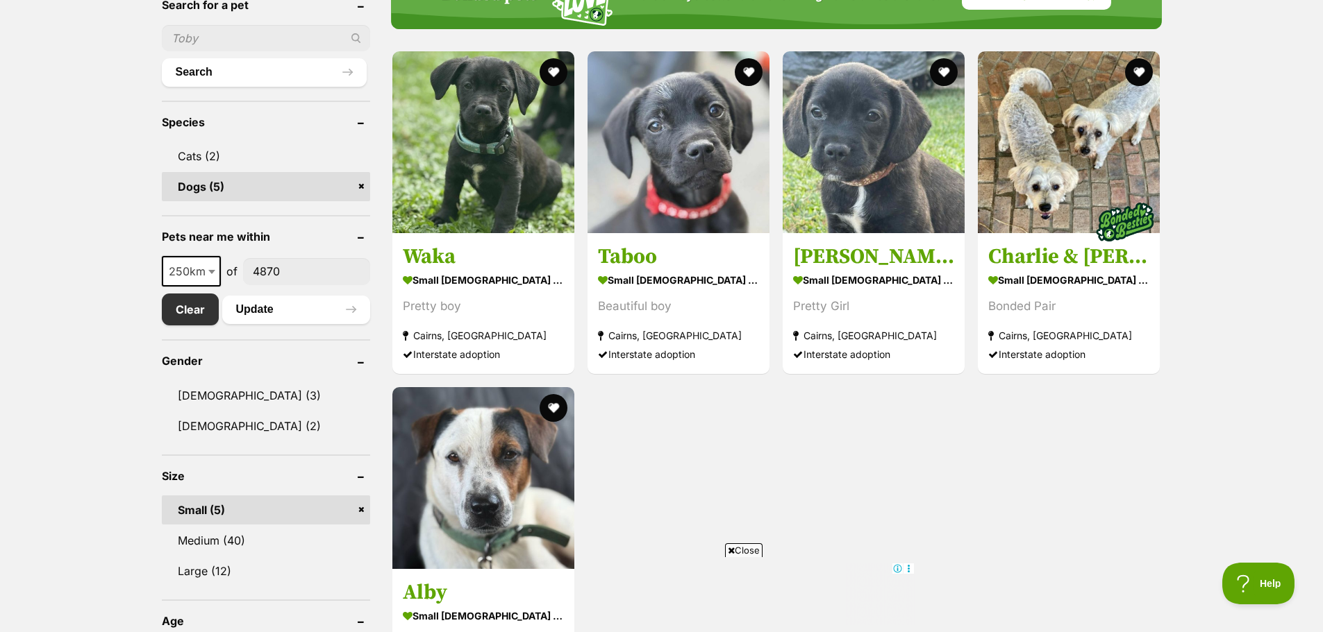
click at [278, 282] on input"] "4870" at bounding box center [306, 271] width 127 height 26
drag, startPoint x: 289, startPoint y: 276, endPoint x: 248, endPoint y: 277, distance: 41.0
click at [248, 277] on input"] "4870" at bounding box center [306, 271] width 127 height 26
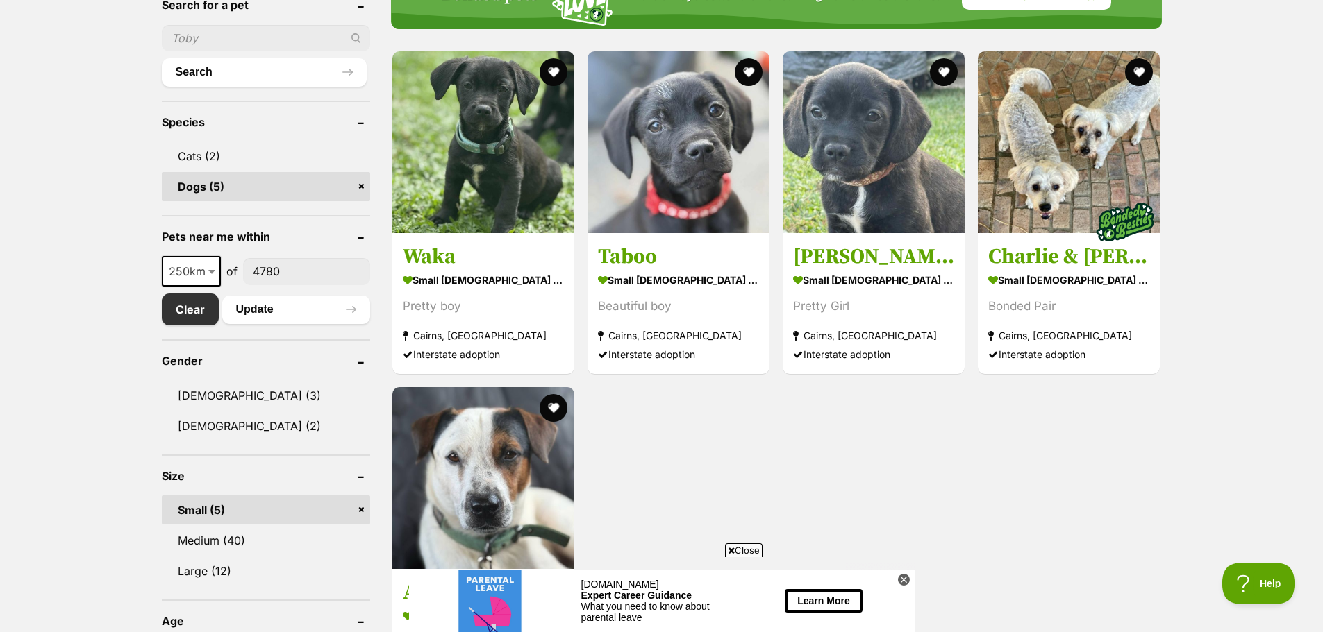
scroll to position [0, 0]
type input"] "4780"
click at [250, 310] on button "Update" at bounding box center [296, 310] width 148 height 28
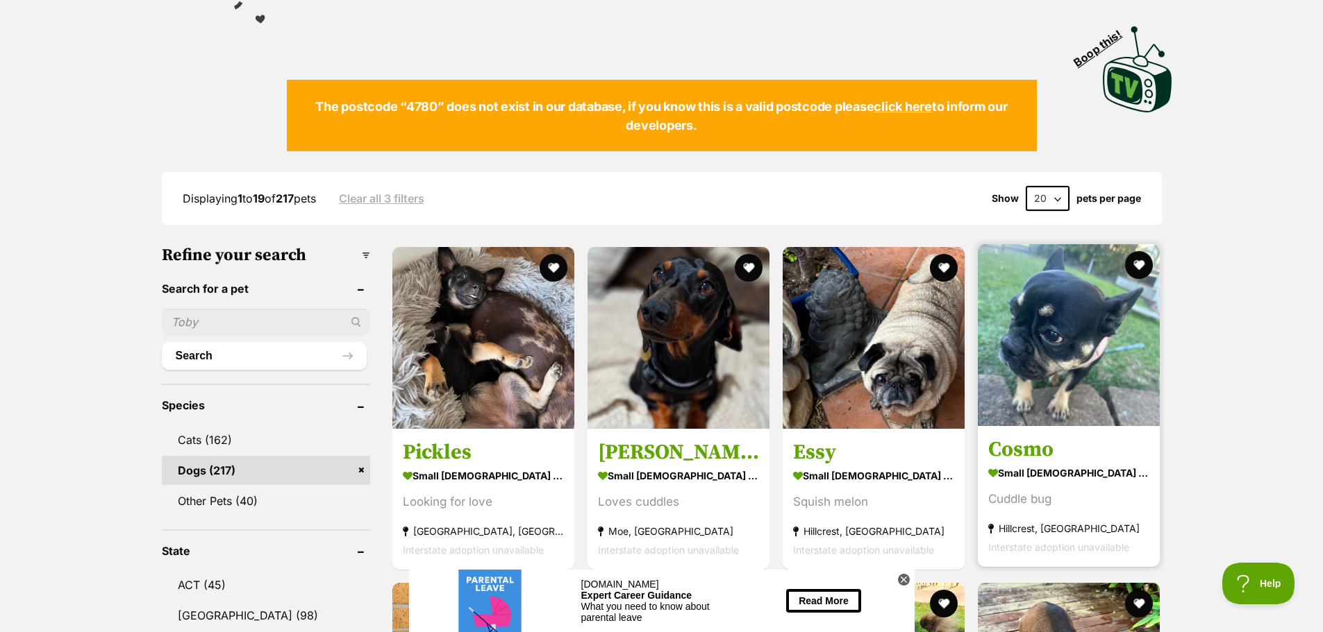
click at [1059, 364] on img at bounding box center [1069, 335] width 182 height 182
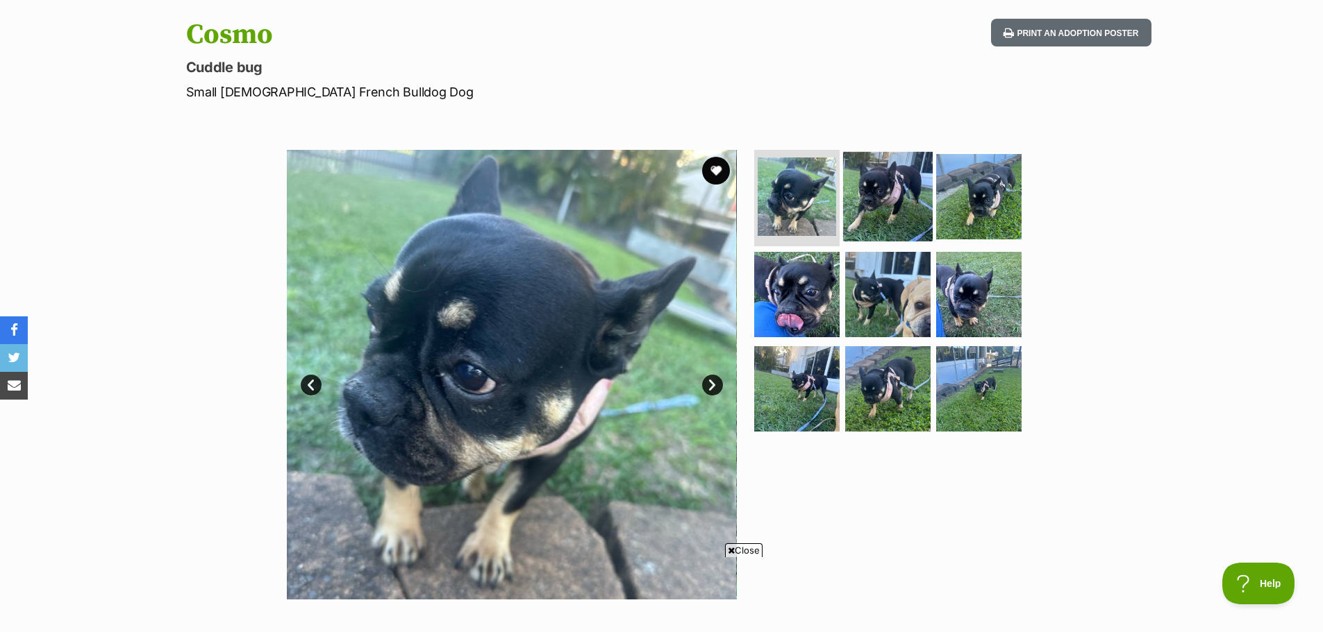
click at [858, 194] on img at bounding box center [888, 196] width 90 height 90
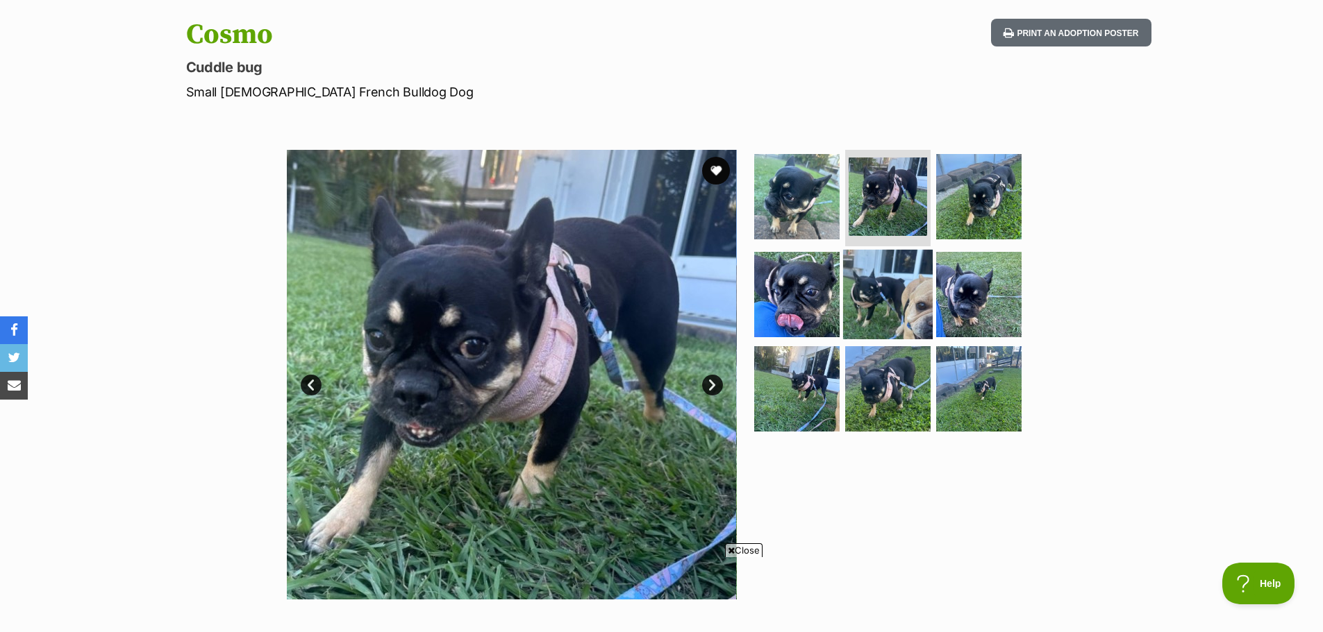
click at [964, 205] on img at bounding box center [978, 196] width 85 height 85
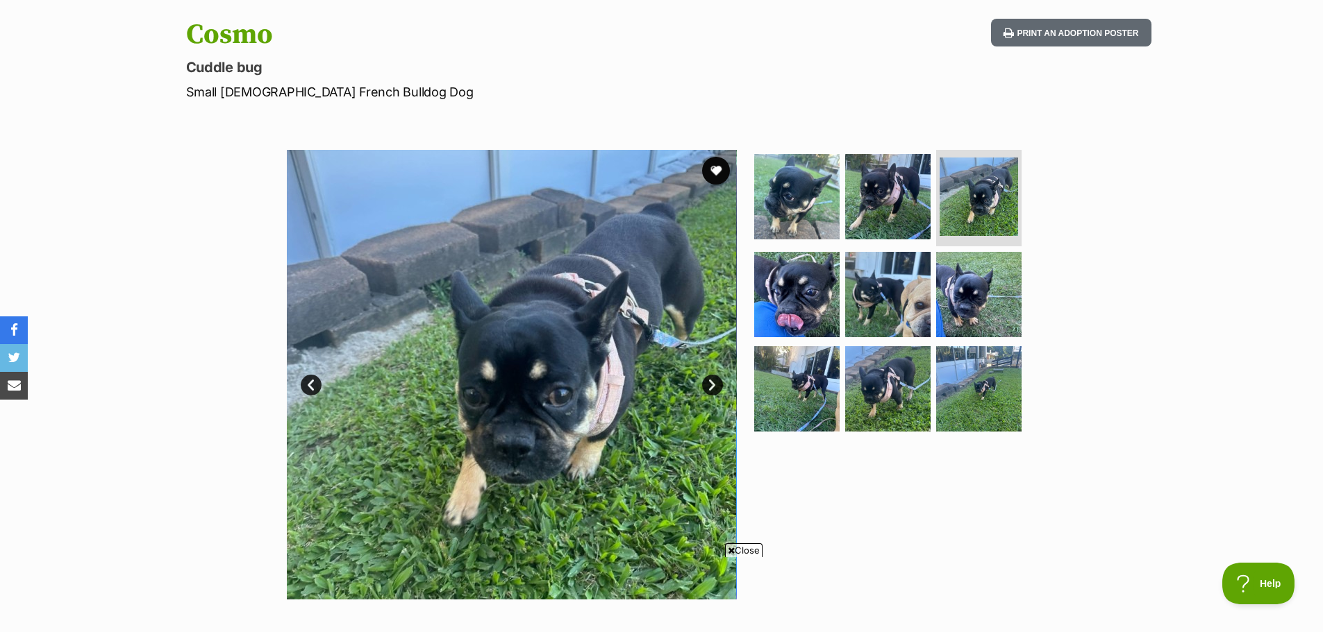
click at [712, 384] on link "Next" at bounding box center [712, 385] width 21 height 21
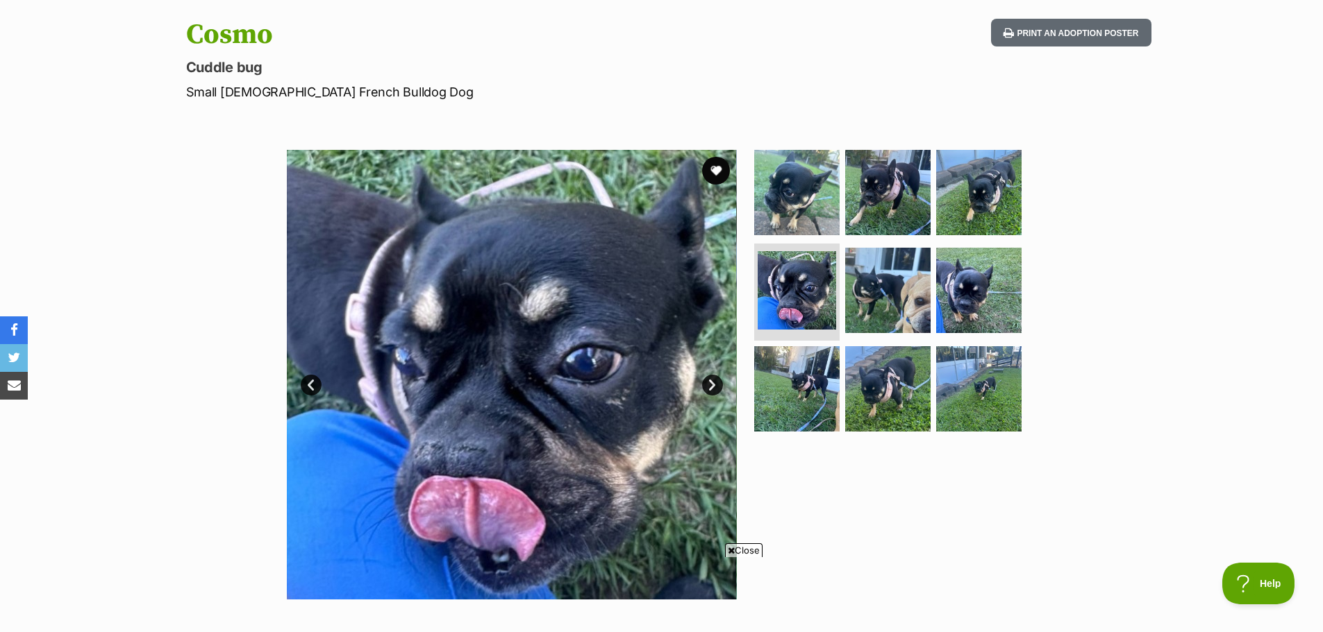
click at [712, 384] on link "Next" at bounding box center [712, 385] width 21 height 21
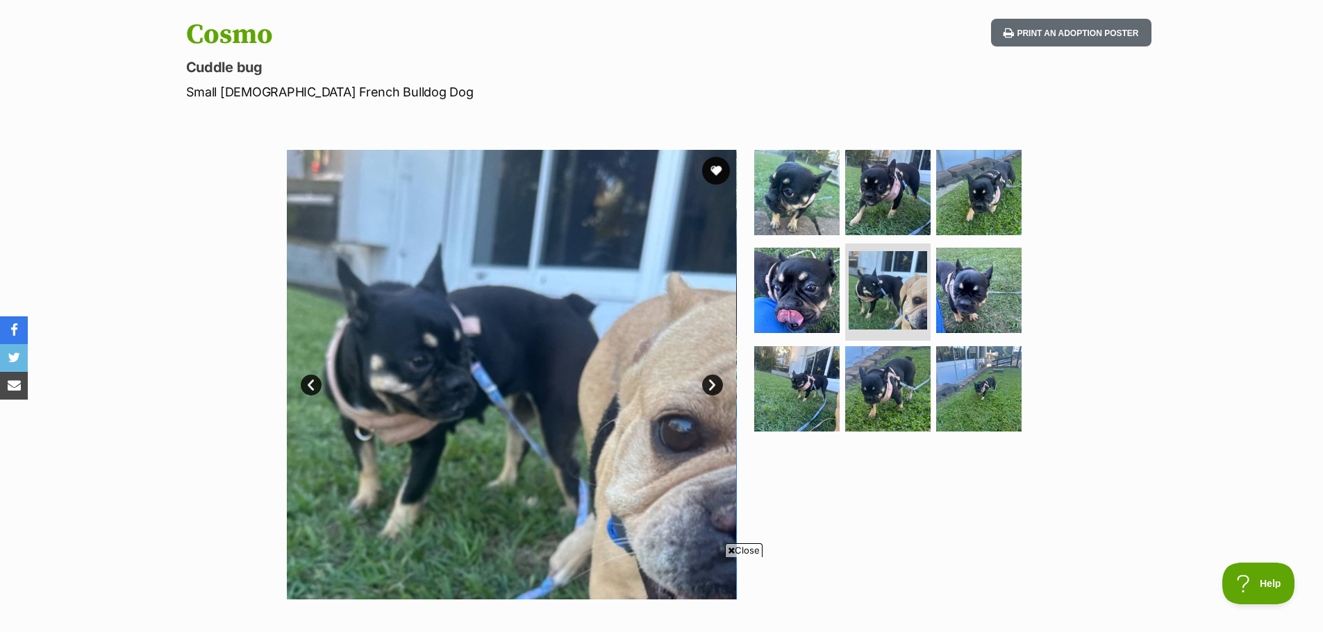
click at [712, 384] on link "Next" at bounding box center [712, 385] width 21 height 21
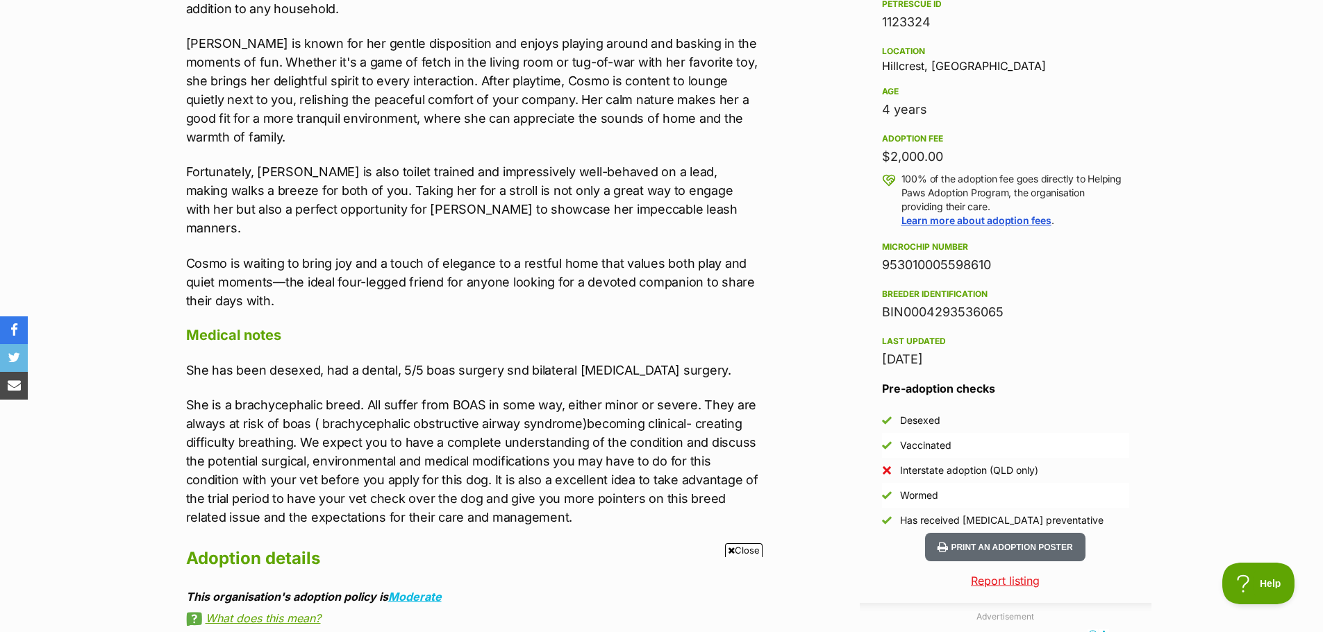
scroll to position [903, 0]
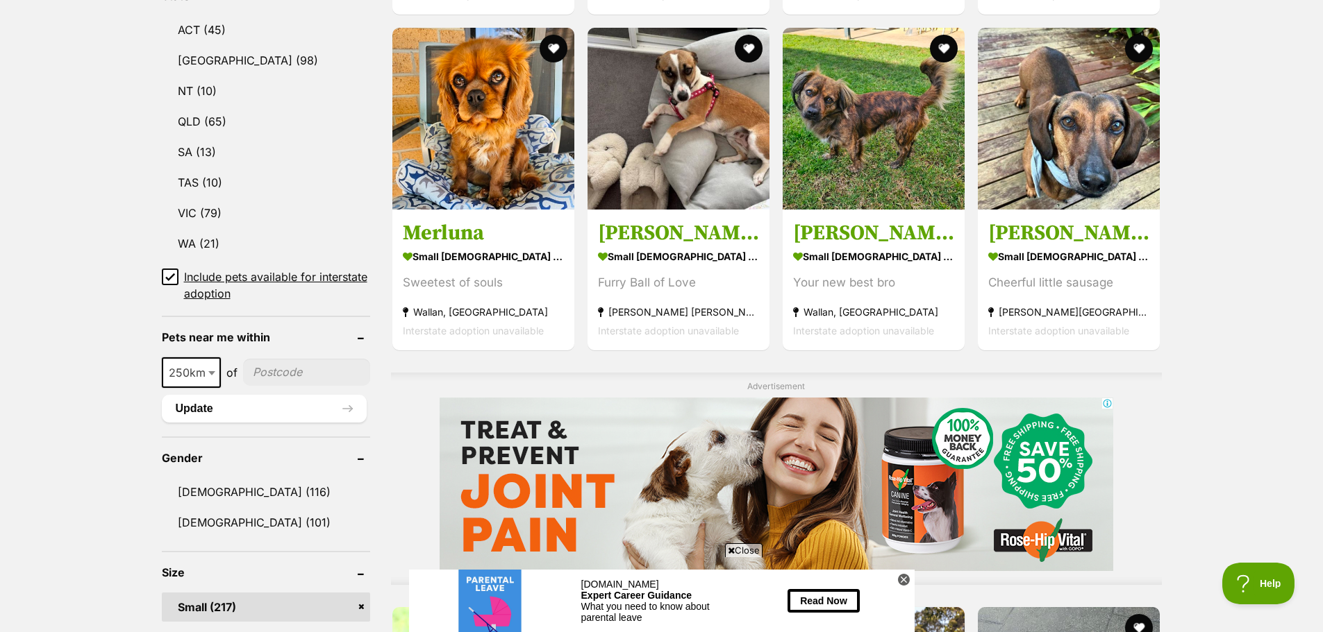
click at [257, 376] on input"] "postcode" at bounding box center [306, 372] width 127 height 26
type input"] "4780"
click at [235, 395] on button "Update" at bounding box center [264, 409] width 205 height 28
click at [287, 374] on input"] "postcode" at bounding box center [306, 372] width 127 height 26
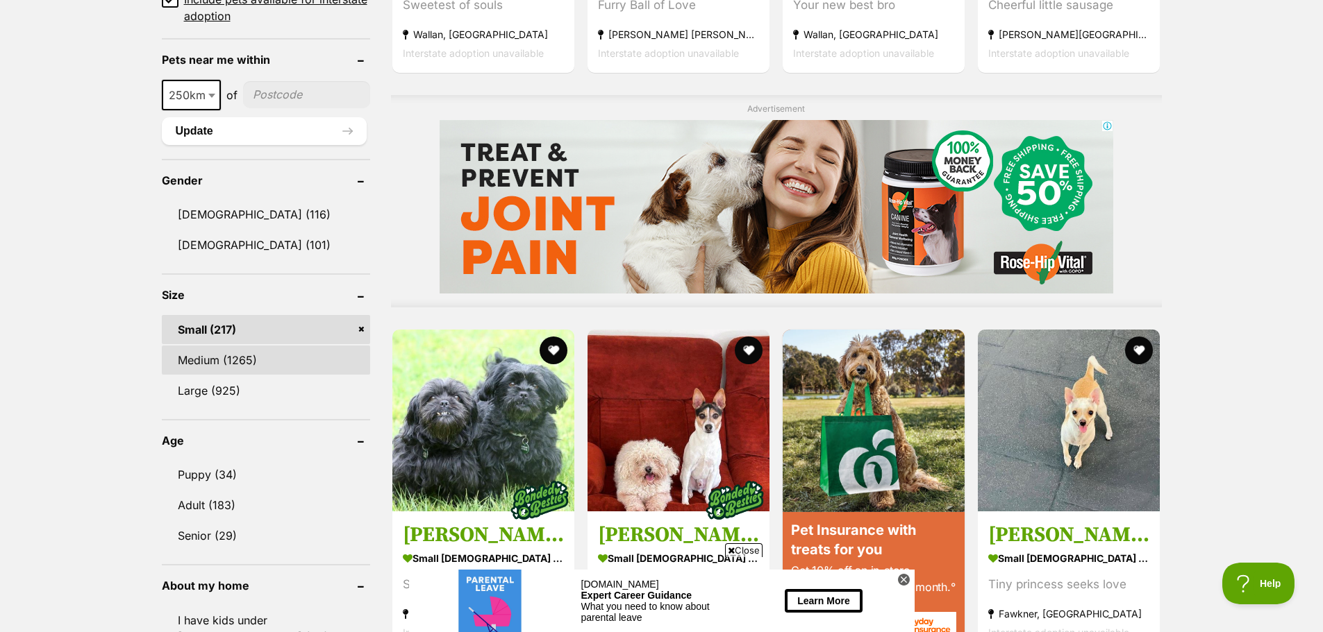
scroll to position [972, 0]
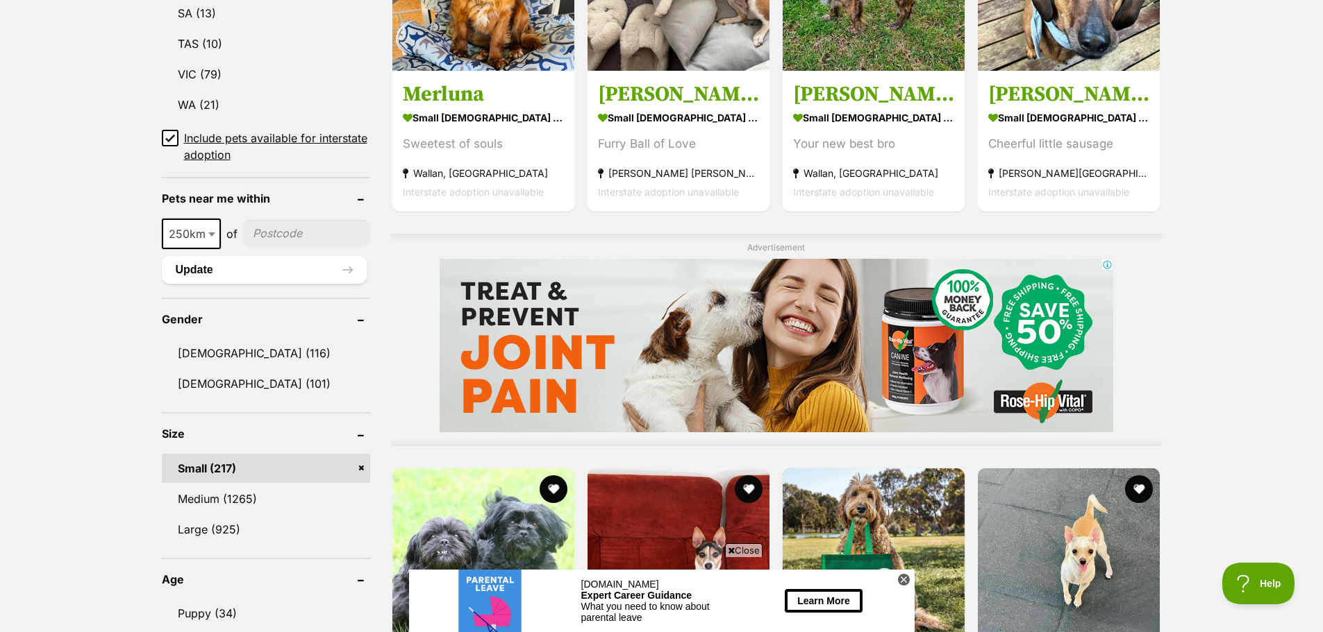
click at [185, 228] on span "250km" at bounding box center [191, 233] width 56 height 19
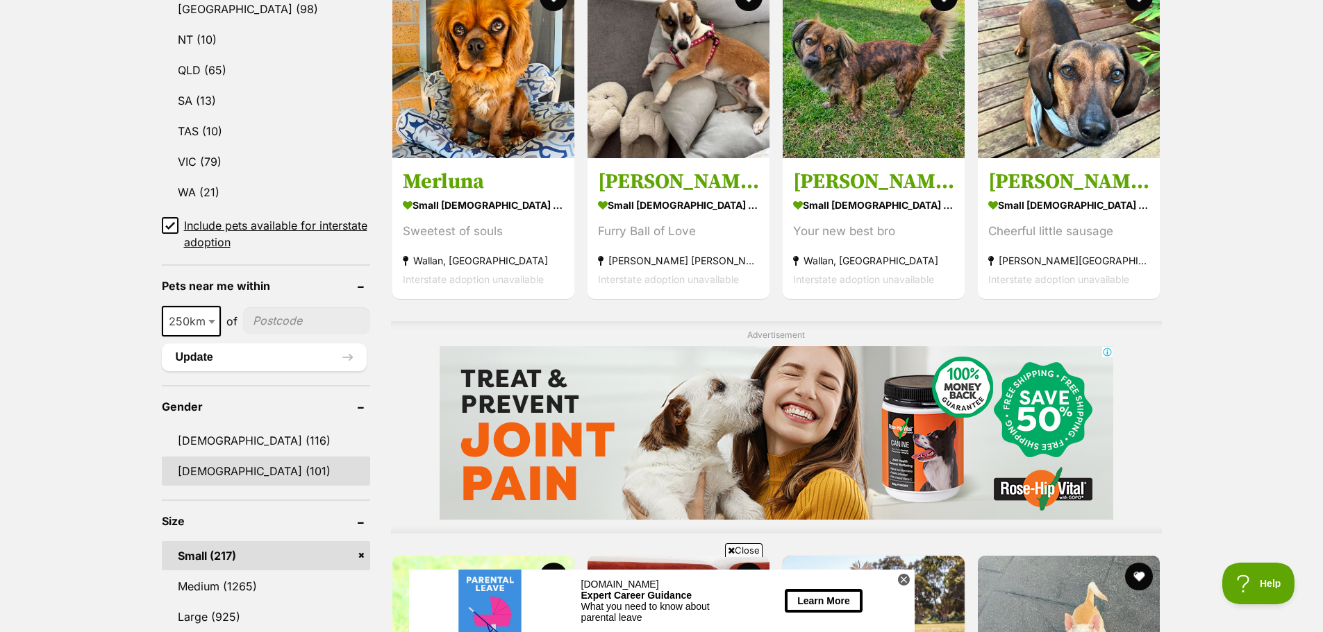
scroll to position [764, 0]
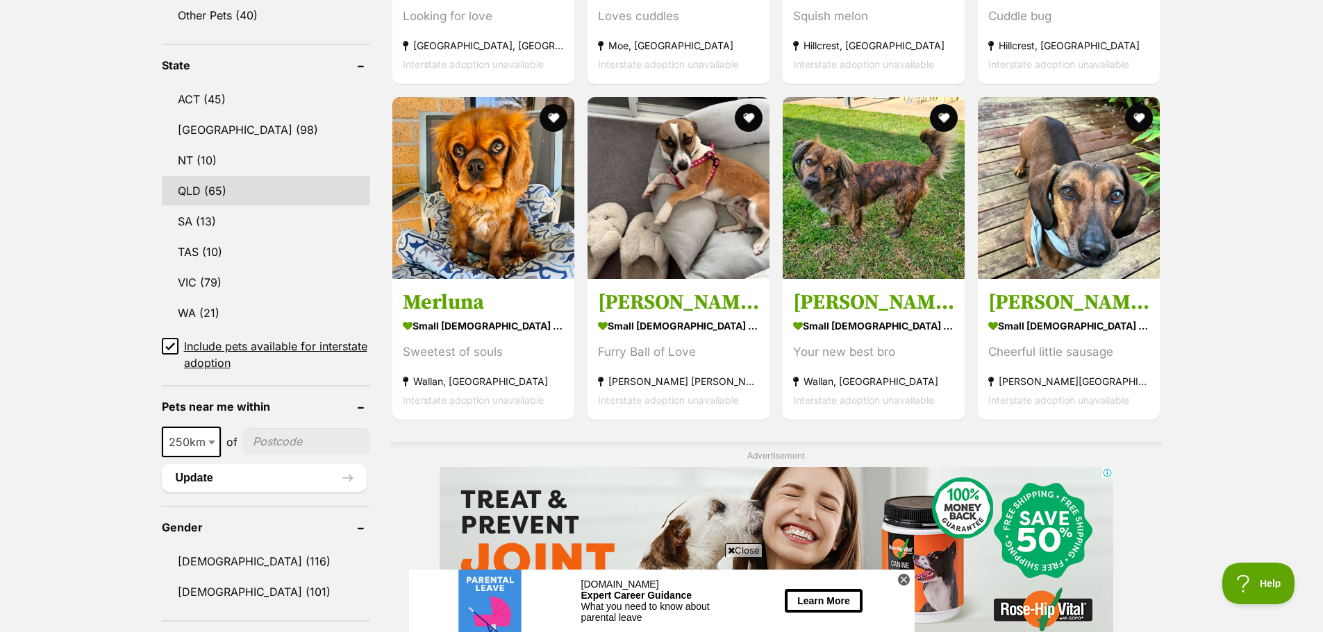
click at [171, 181] on link "QLD (65)" at bounding box center [266, 190] width 208 height 29
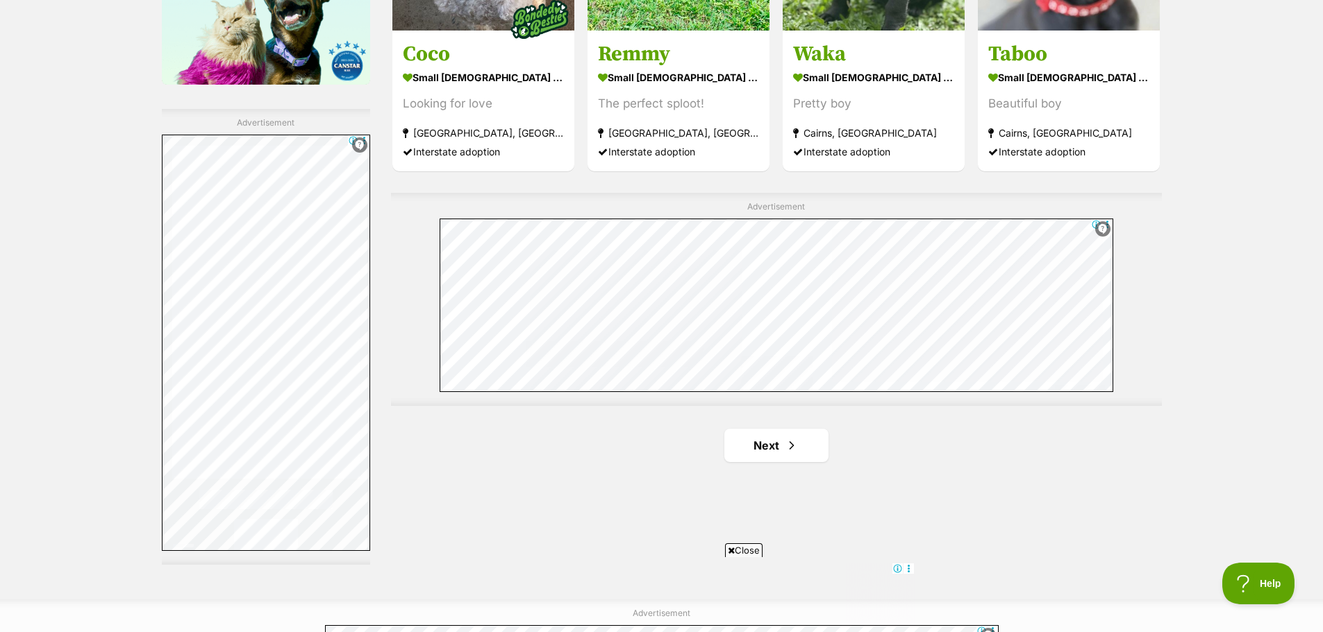
scroll to position [2083, 0]
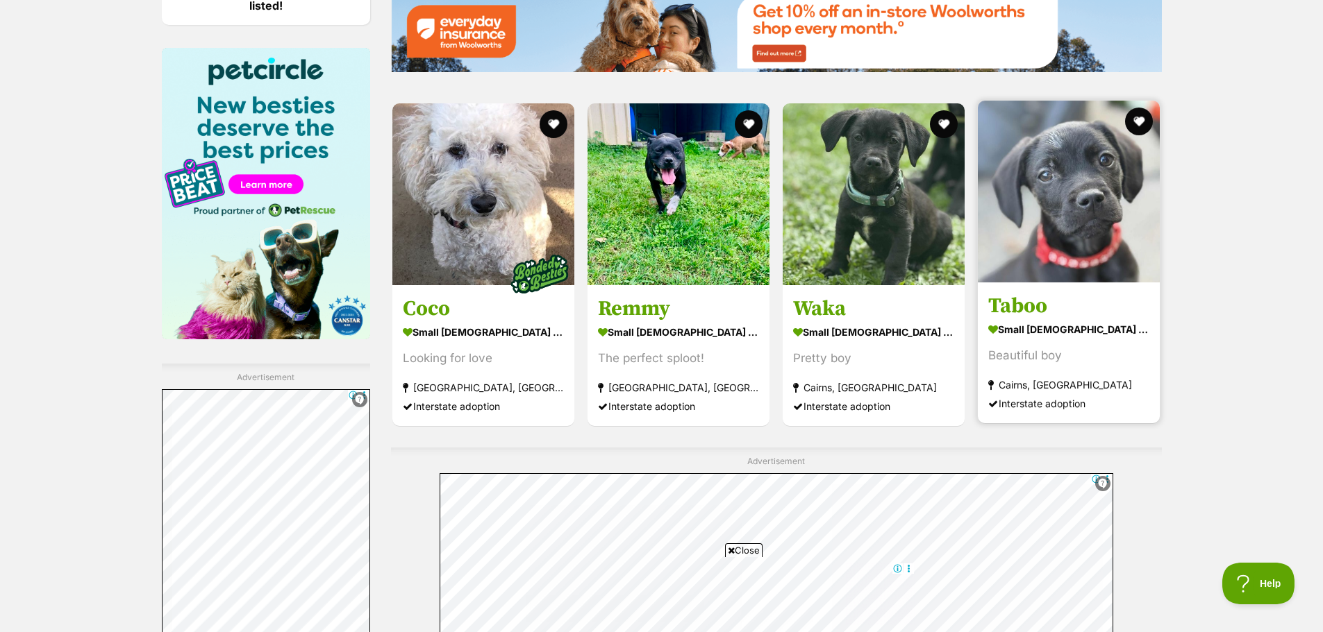
click at [1064, 268] on img at bounding box center [1069, 192] width 182 height 182
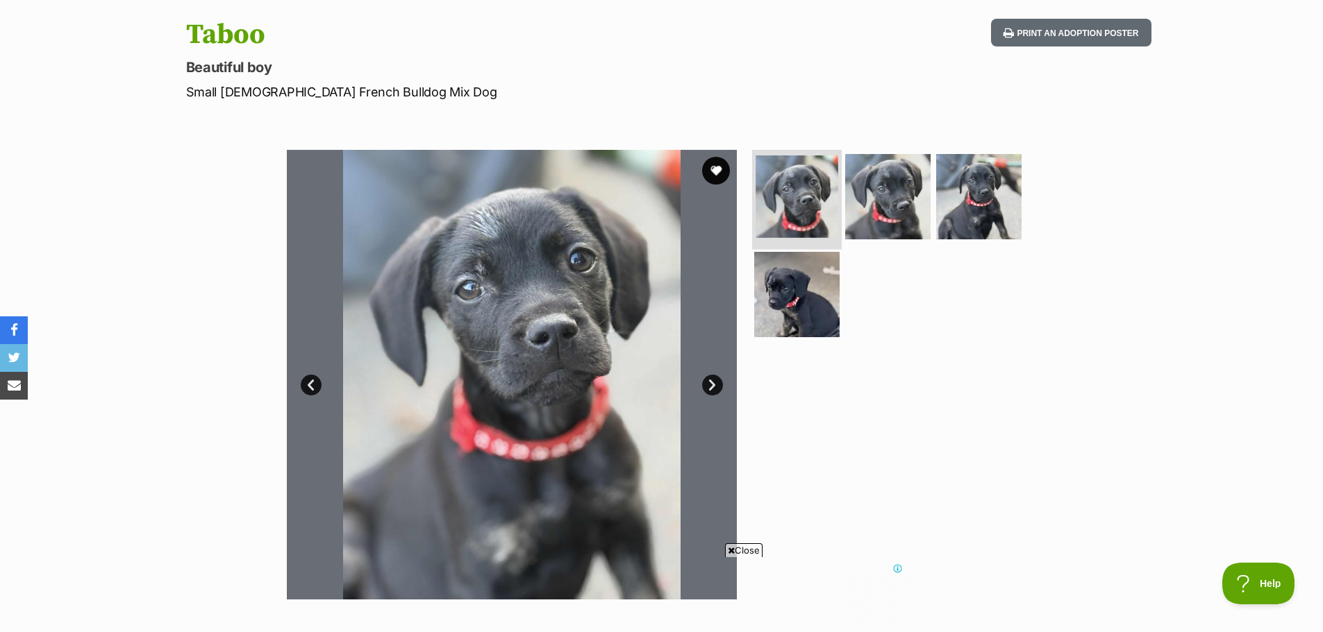
click at [817, 208] on img at bounding box center [796, 197] width 83 height 83
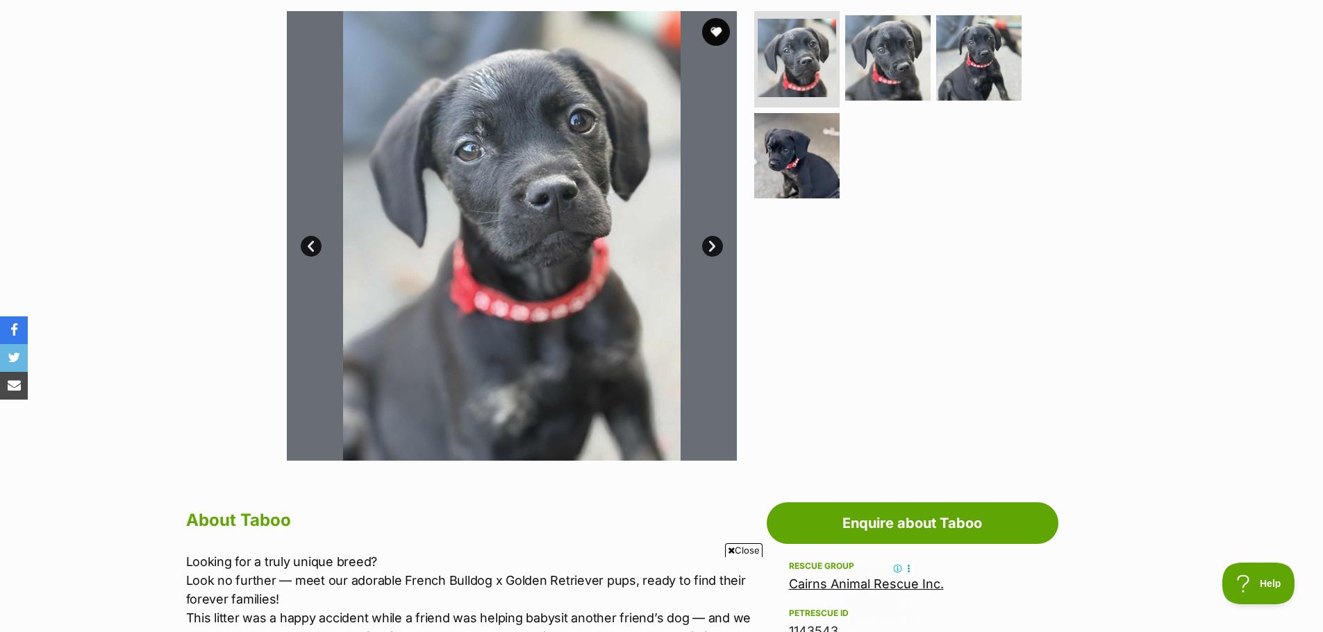
click at [712, 247] on link "Next" at bounding box center [712, 246] width 21 height 21
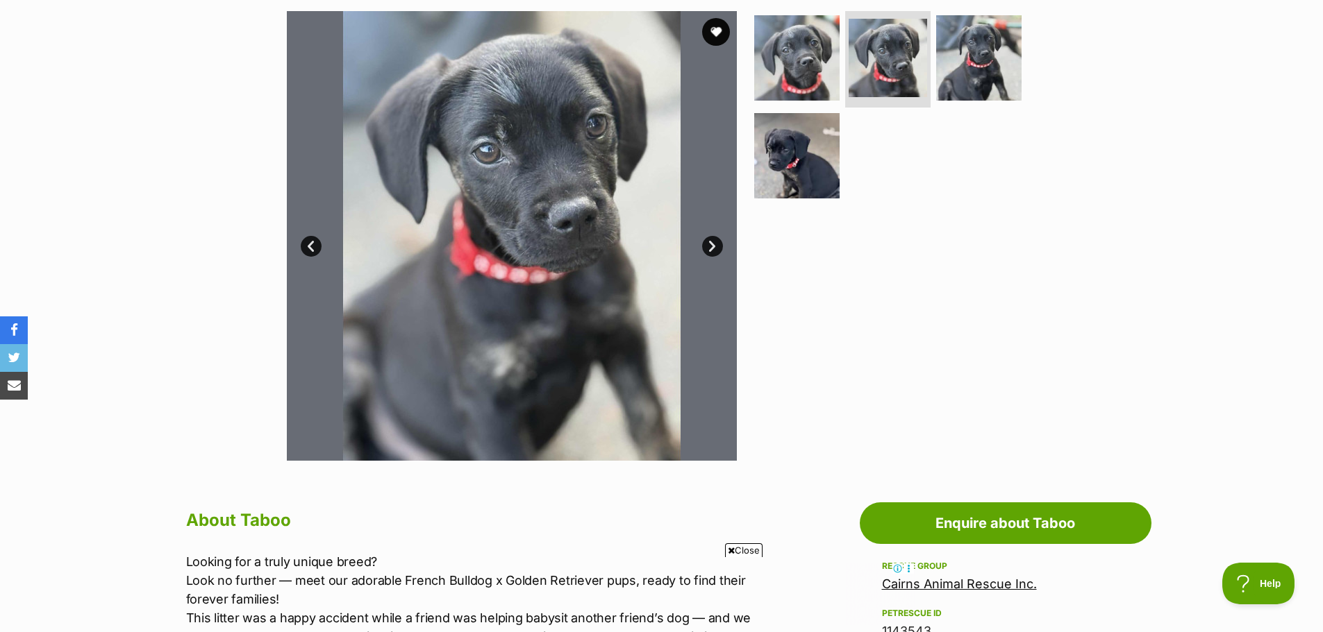
scroll to position [0, 0]
click at [712, 247] on link "Next" at bounding box center [712, 246] width 21 height 21
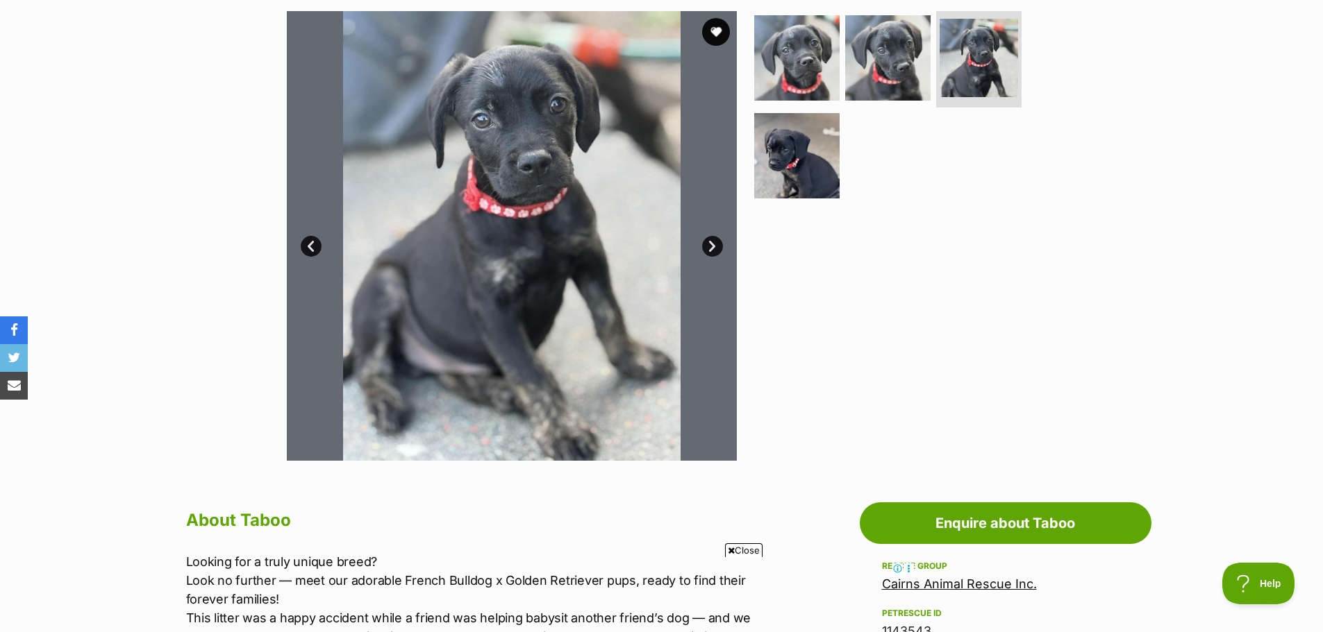
click at [712, 247] on link "Next" at bounding box center [712, 246] width 21 height 21
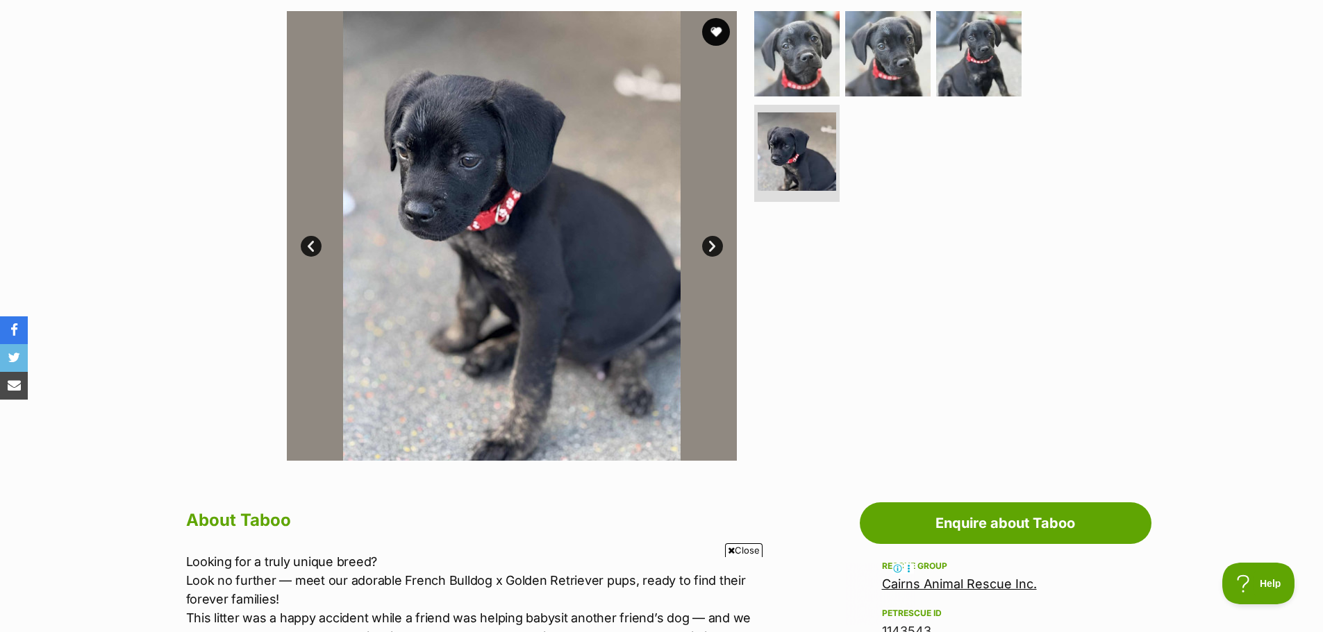
click at [712, 247] on link "Next" at bounding box center [712, 246] width 21 height 21
